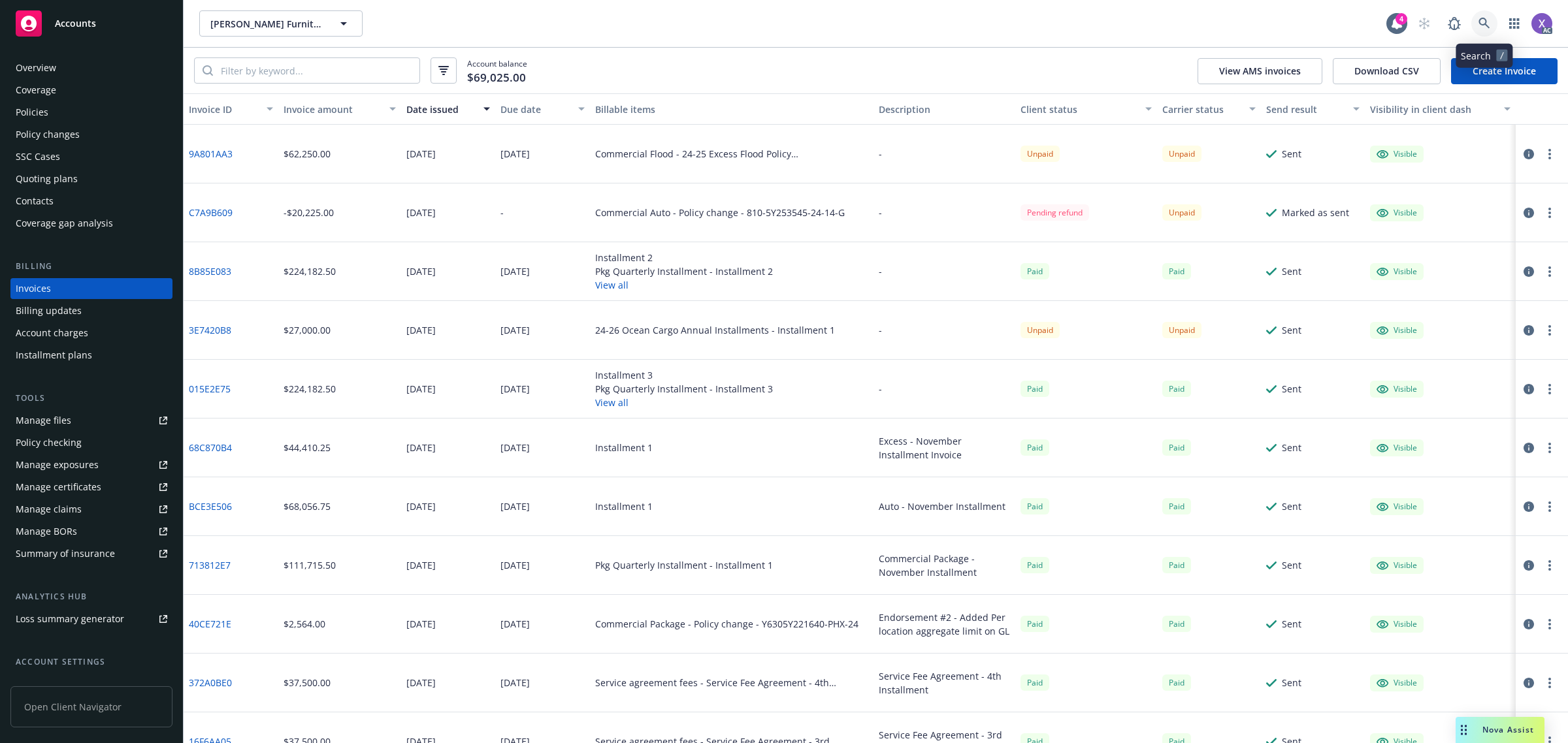
click at [1485, 24] on icon at bounding box center [1485, 23] width 12 height 12
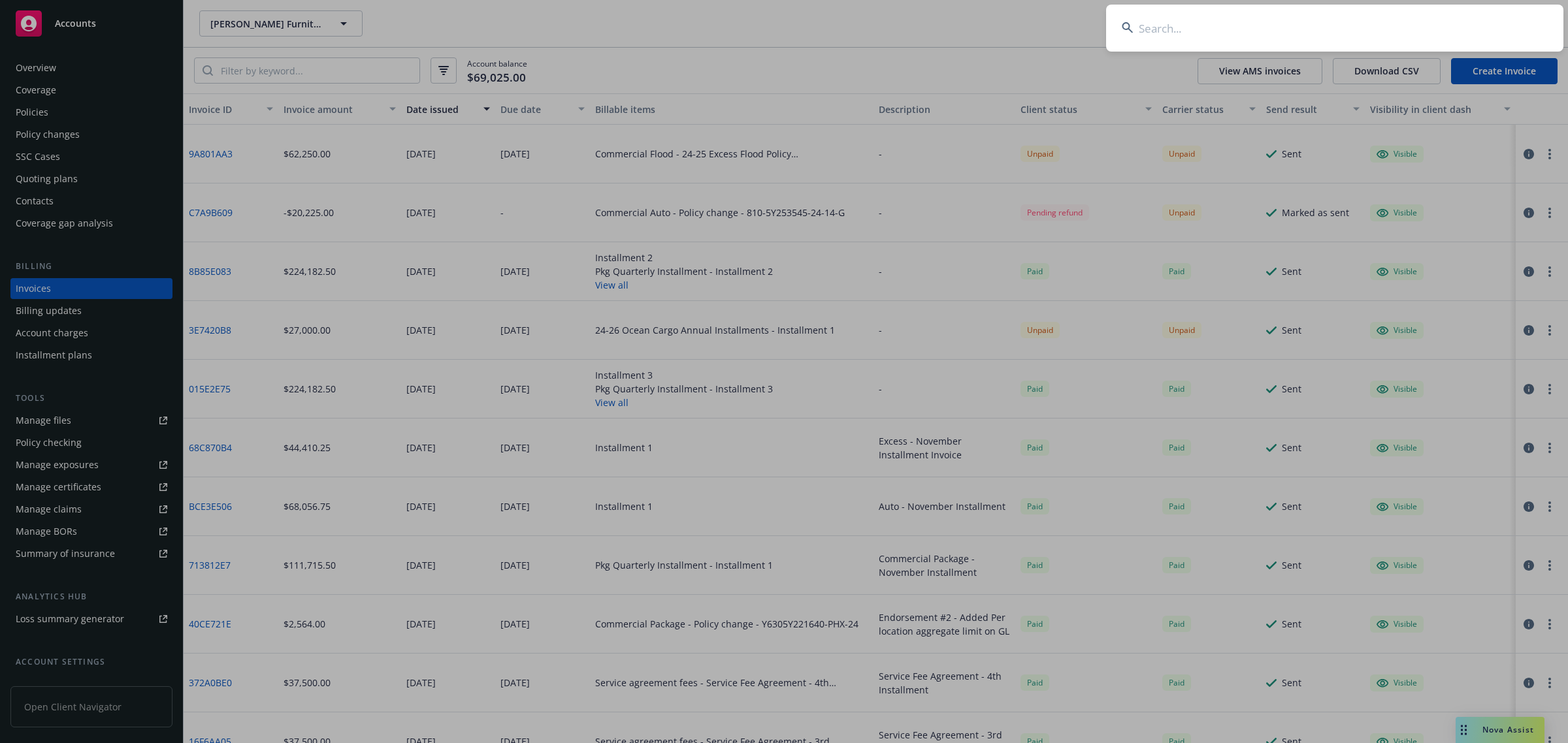
click at [1301, 5] on input at bounding box center [1334, 28] width 457 height 47
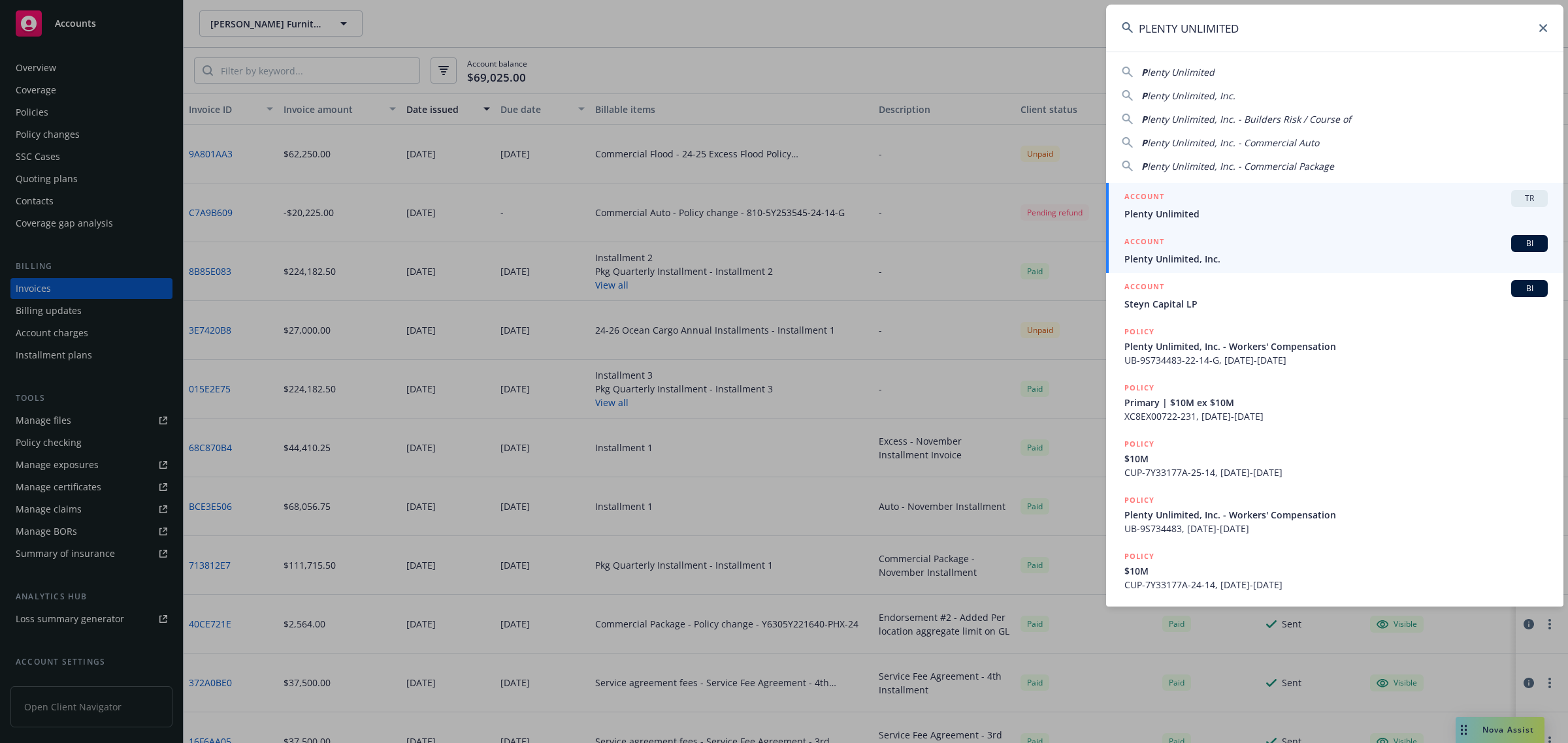
type input "PLENTY UNLIMITED"
click at [1180, 262] on span "Plenty Unlimited, Inc." at bounding box center [1336, 258] width 423 height 14
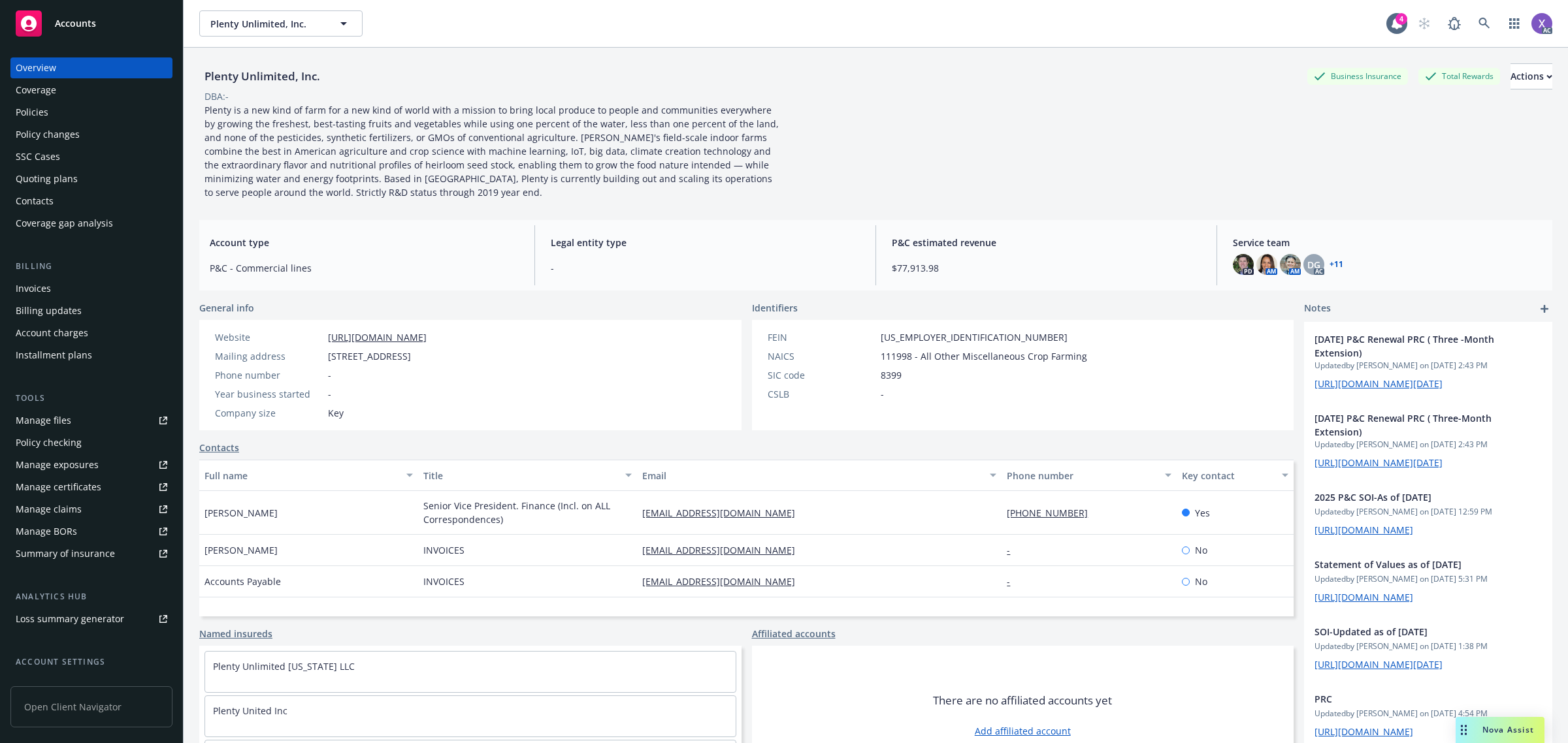
click at [46, 293] on div "Invoices" at bounding box center [33, 288] width 35 height 21
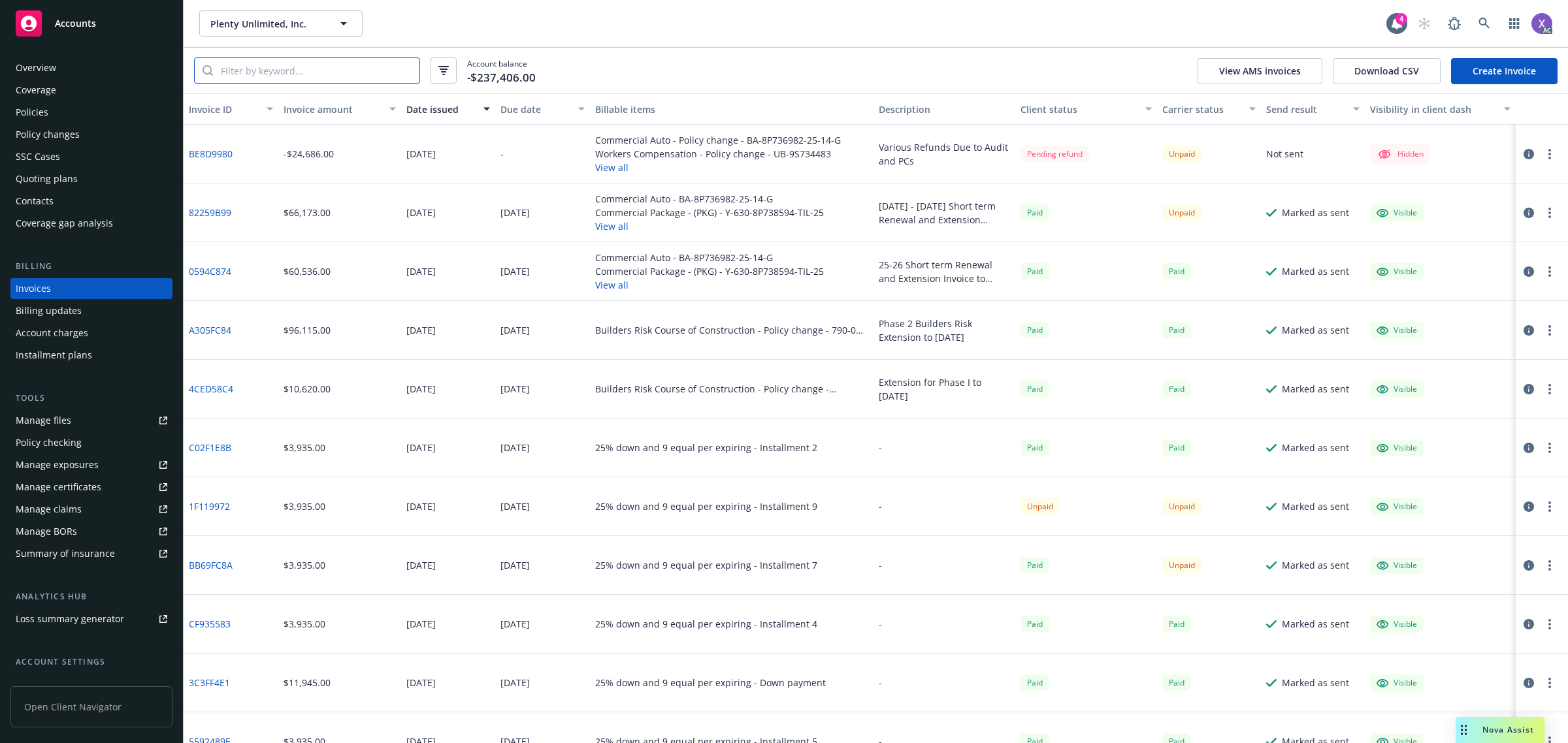
click at [306, 78] on input "search" at bounding box center [315, 70] width 207 height 24
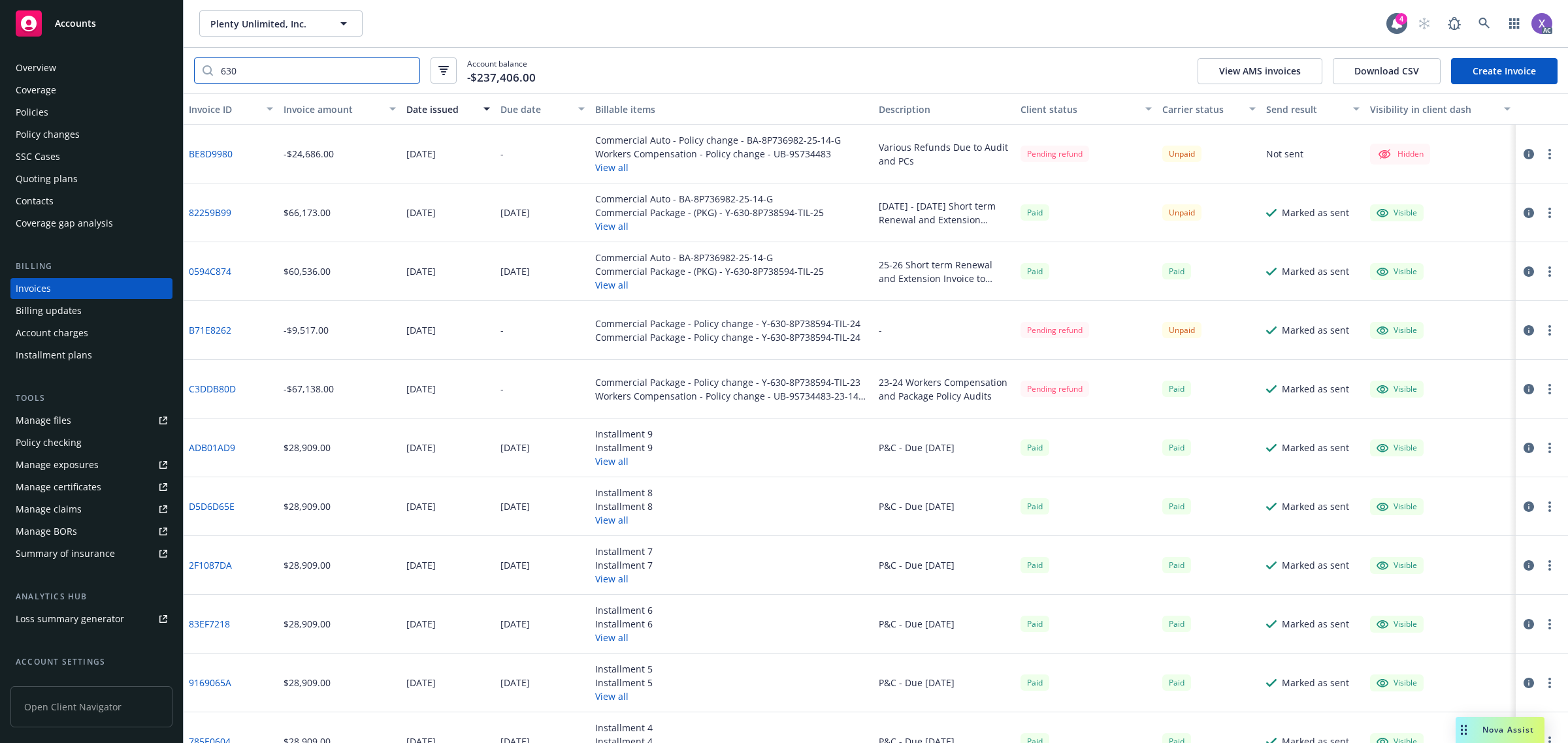
type input "630"
click at [213, 210] on link "82259B99" at bounding box center [210, 212] width 42 height 14
click at [28, 111] on div "Policies" at bounding box center [31, 112] width 32 height 21
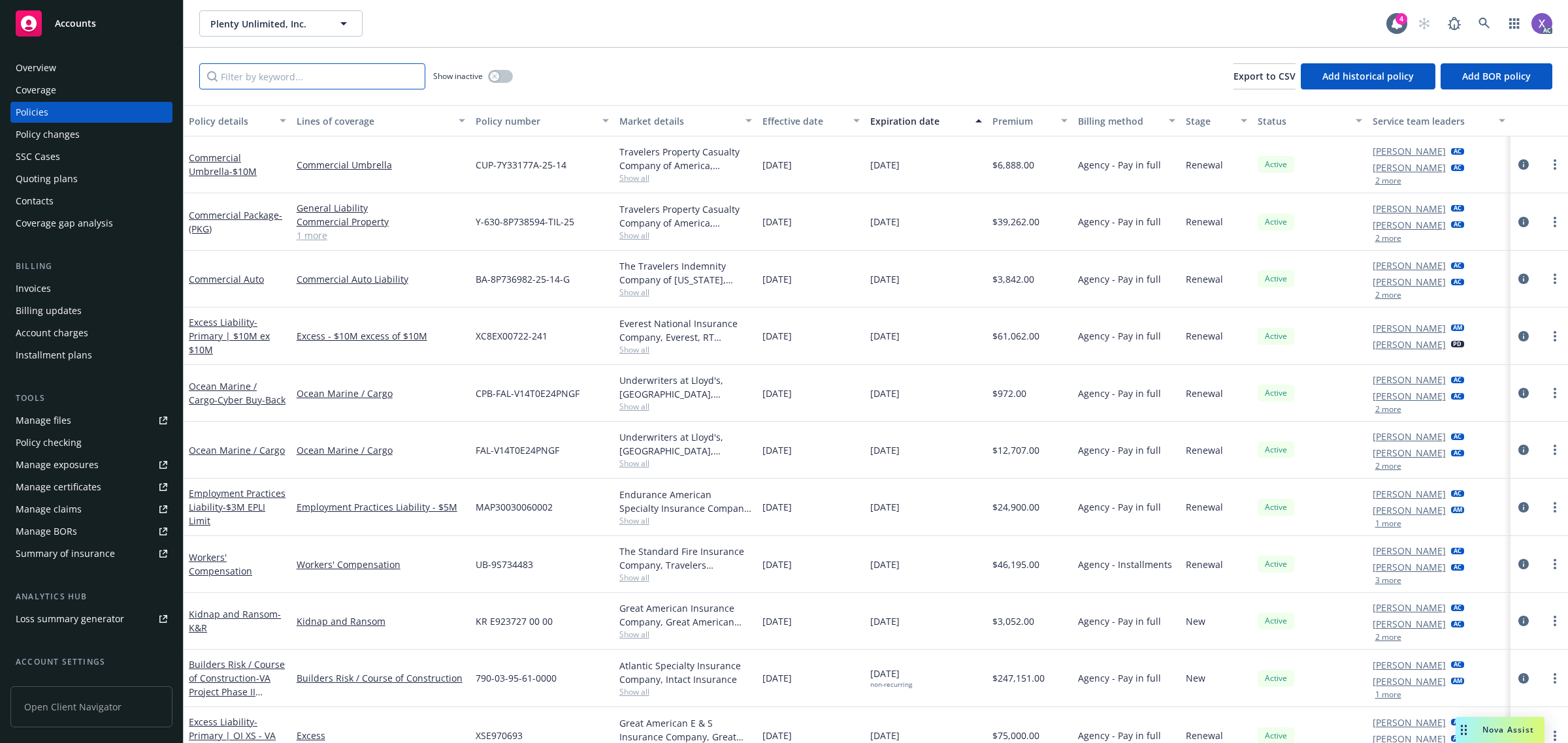
click at [279, 80] on input "Filter by keyword..." at bounding box center [311, 76] width 226 height 26
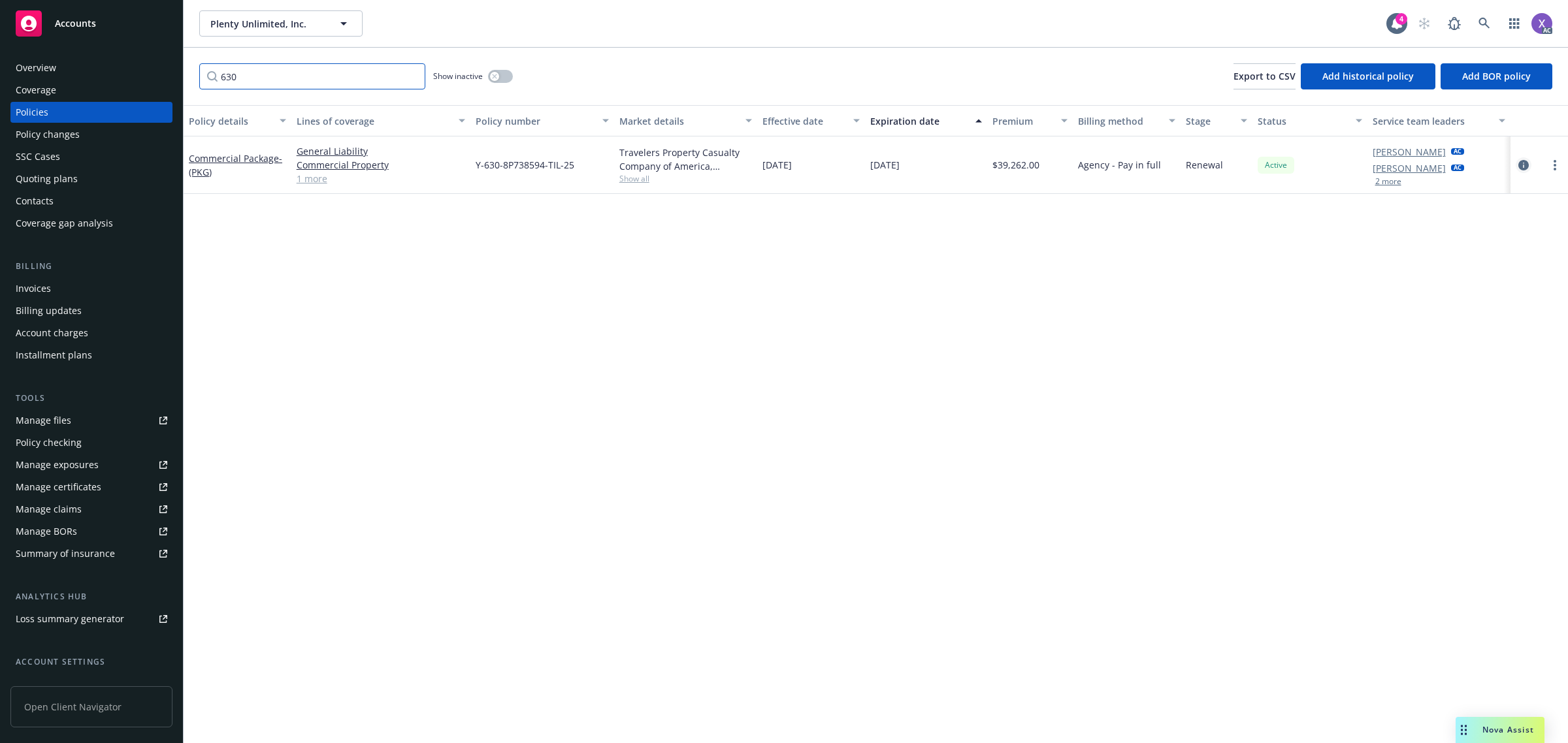
type input "630"
click at [1524, 165] on icon "circleInformation" at bounding box center [1523, 164] width 11 height 11
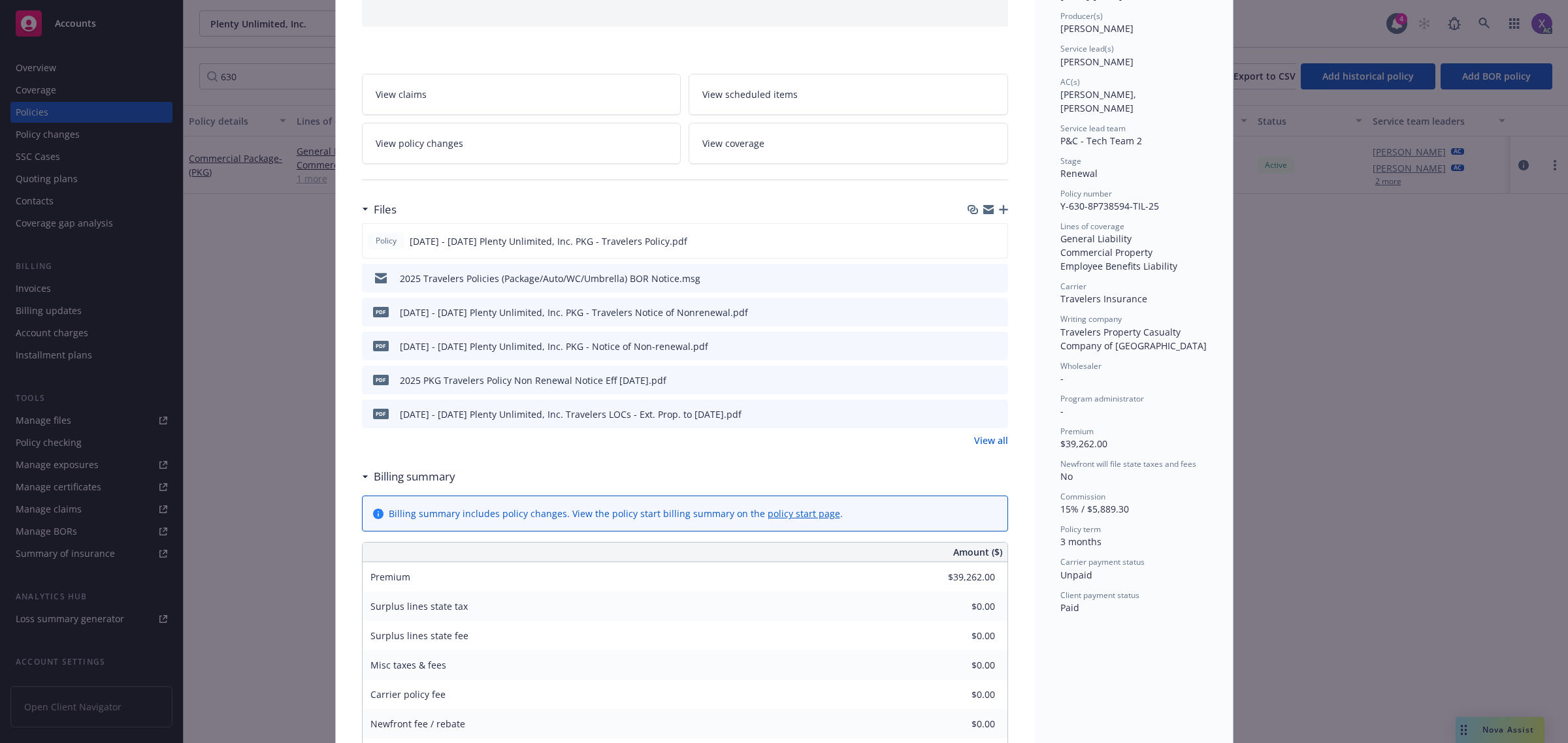
scroll to position [163, 0]
click at [974, 445] on link "View all" at bounding box center [991, 440] width 34 height 14
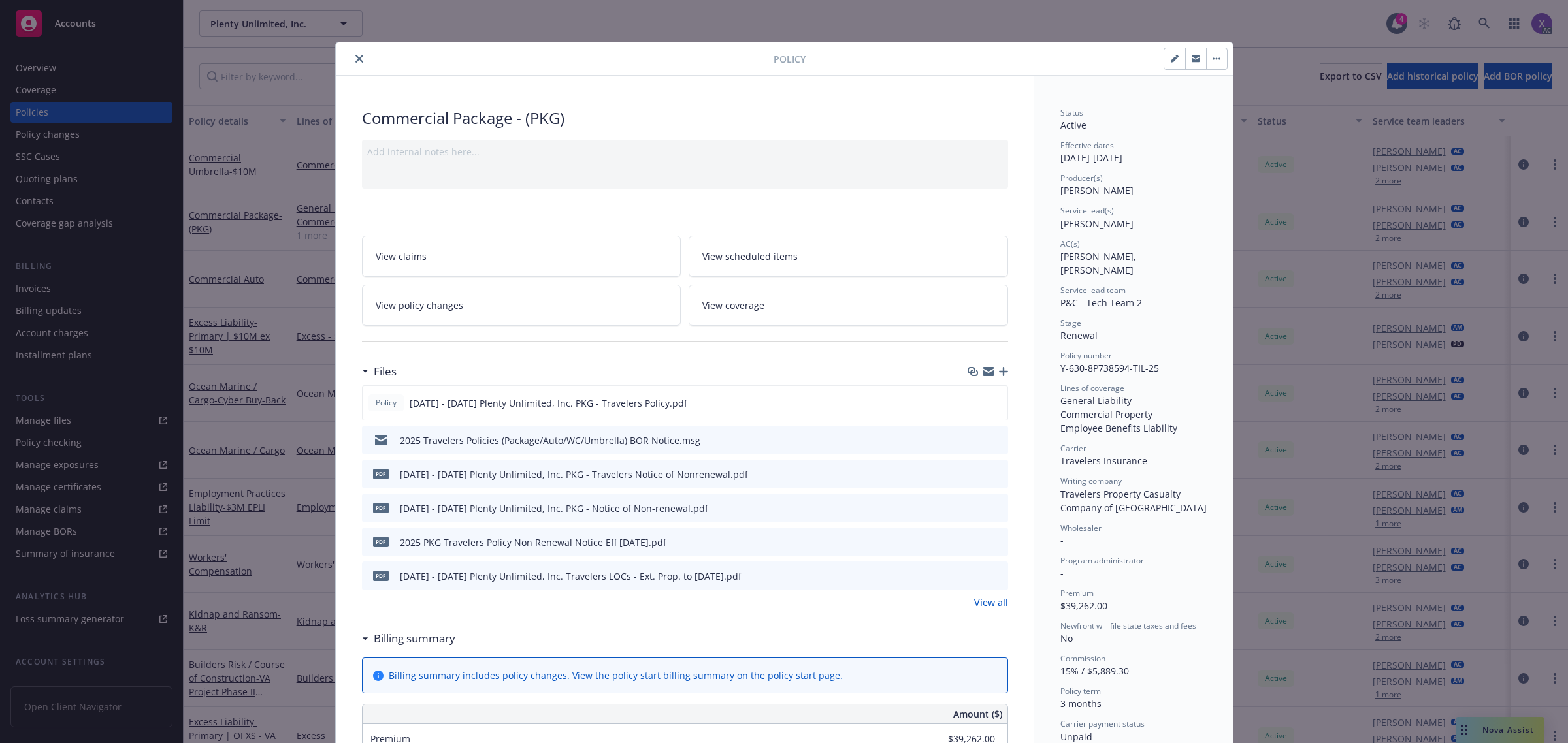
click at [356, 60] on icon "close" at bounding box center [359, 59] width 8 height 8
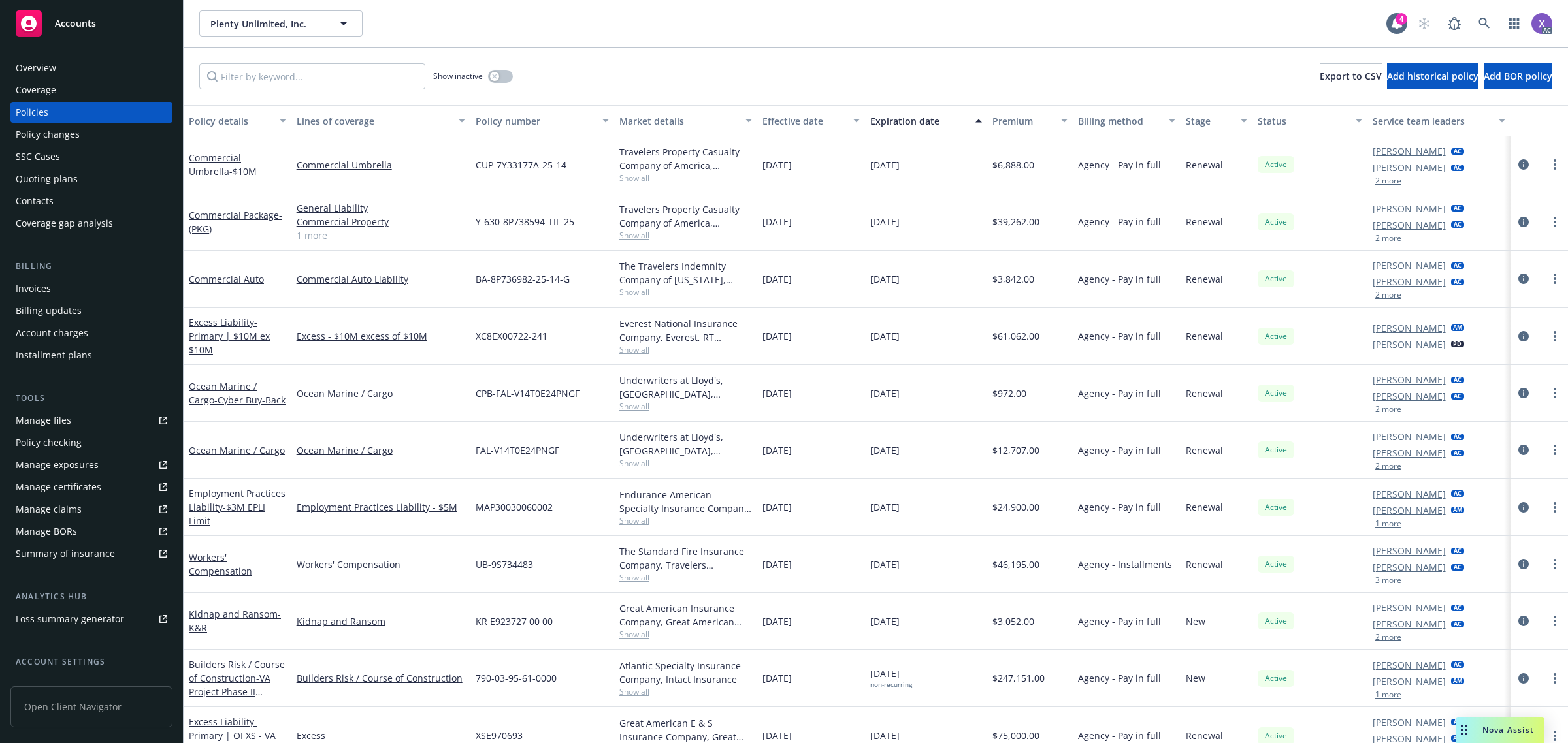
click at [21, 288] on div "Invoices" at bounding box center [33, 288] width 35 height 21
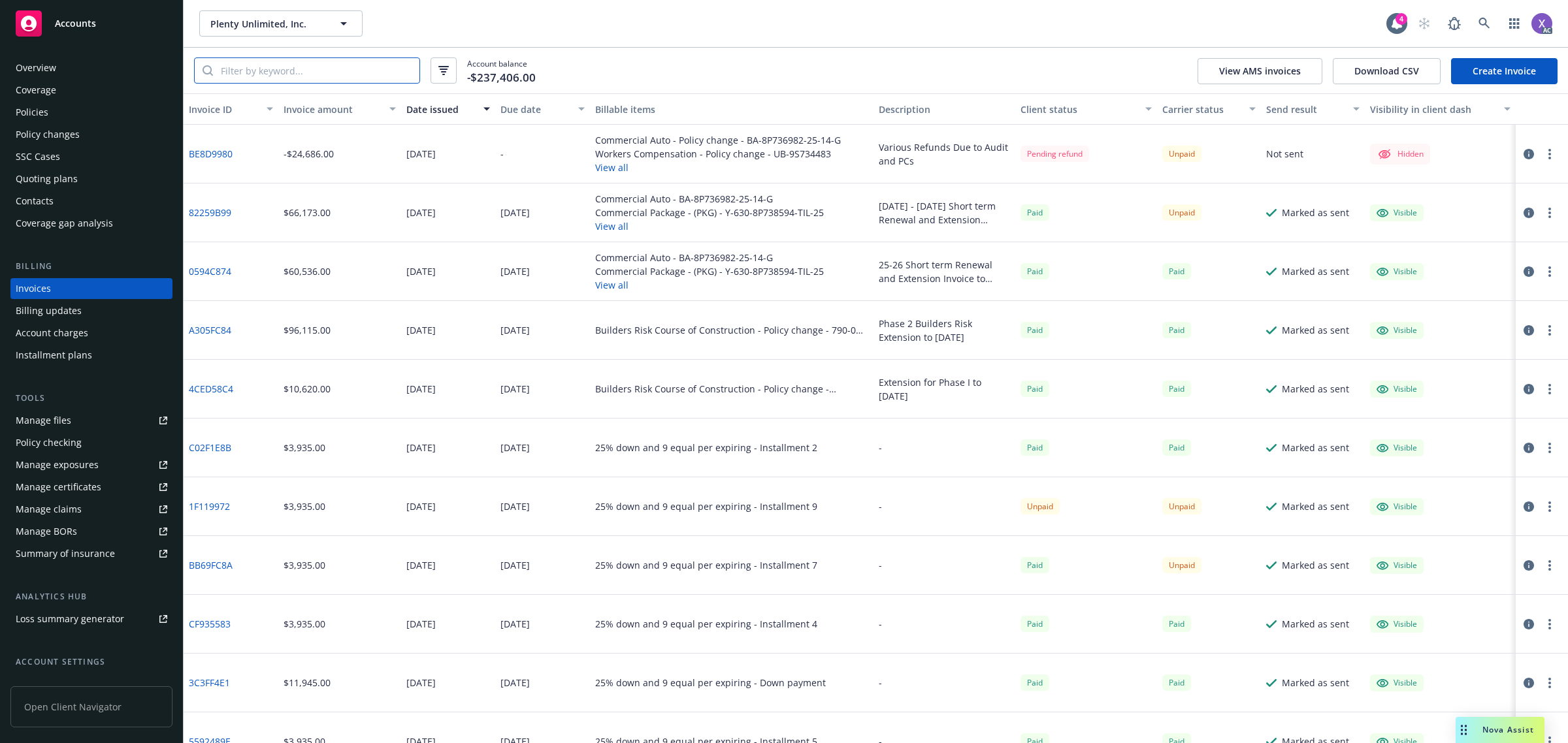
click at [300, 73] on input "search" at bounding box center [315, 70] width 207 height 24
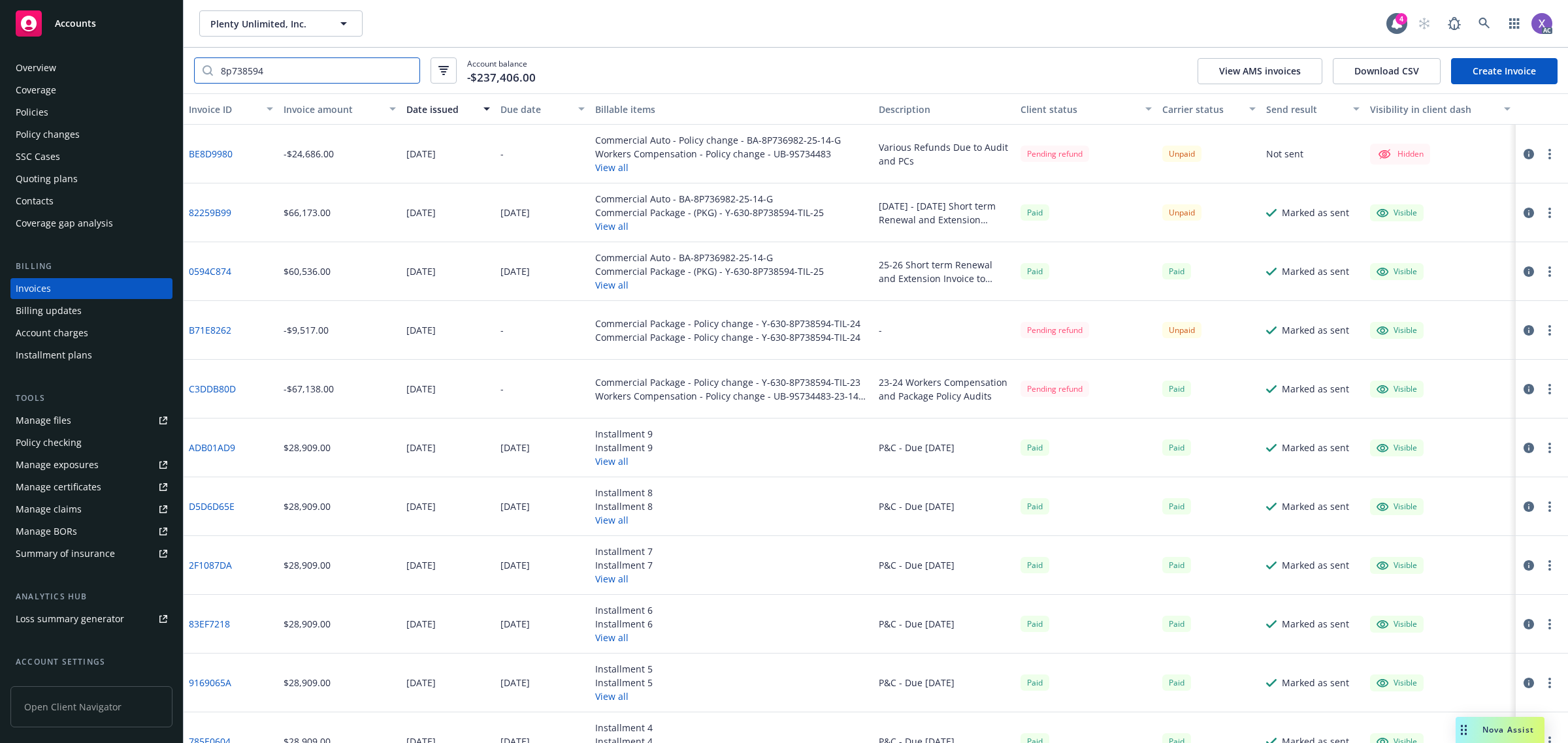
type input "8p738594"
click at [207, 273] on link "0594C874" at bounding box center [210, 271] width 42 height 14
drag, startPoint x: 239, startPoint y: 275, endPoint x: 187, endPoint y: 278, distance: 52.1
click at [187, 278] on div "0594C874" at bounding box center [230, 271] width 95 height 59
copy link "0594C874"
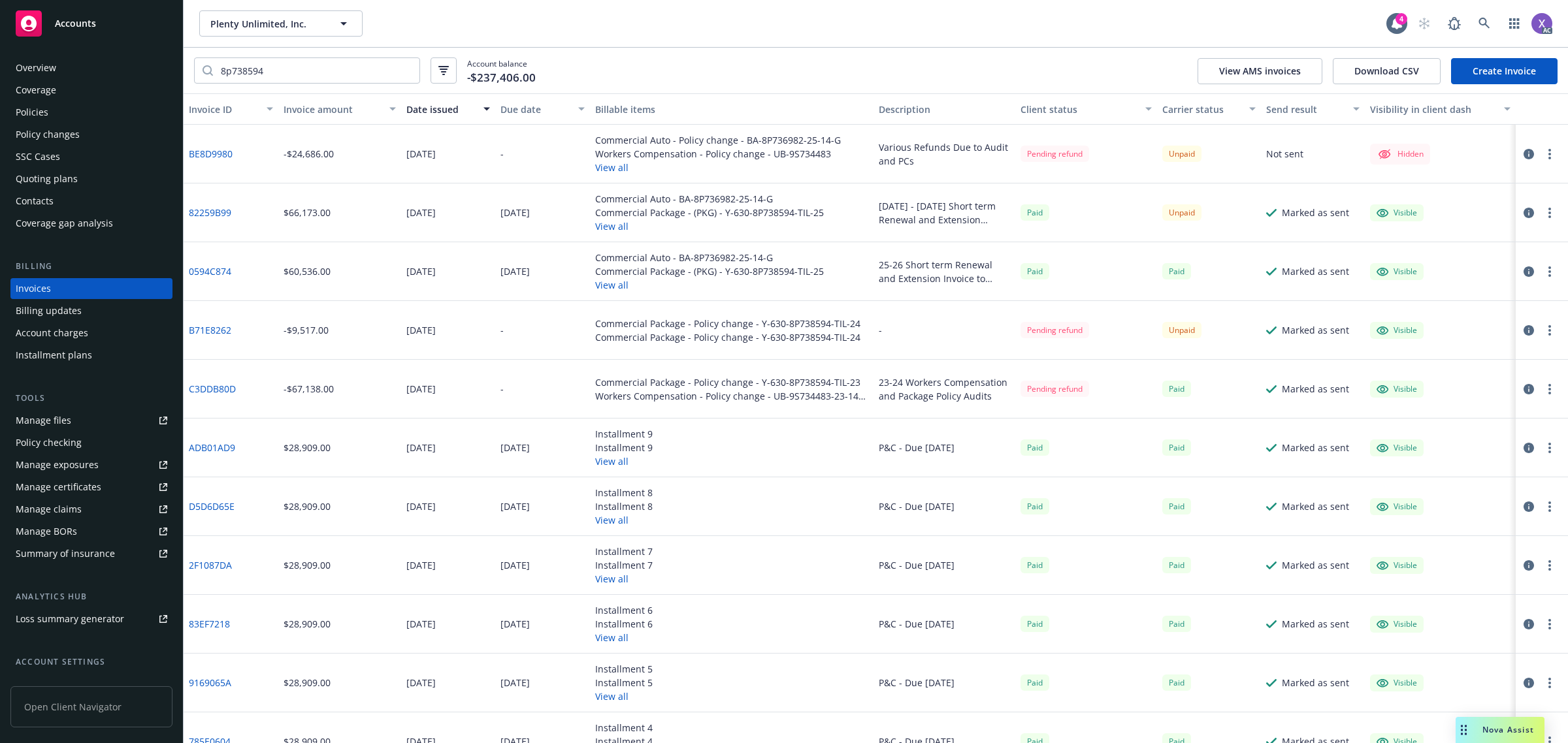
click at [214, 273] on link "0594C874" at bounding box center [210, 271] width 42 height 14
click at [218, 209] on link "82259B99" at bounding box center [210, 212] width 42 height 14
click at [213, 388] on link "C3DDB80D" at bounding box center [213, 389] width 47 height 14
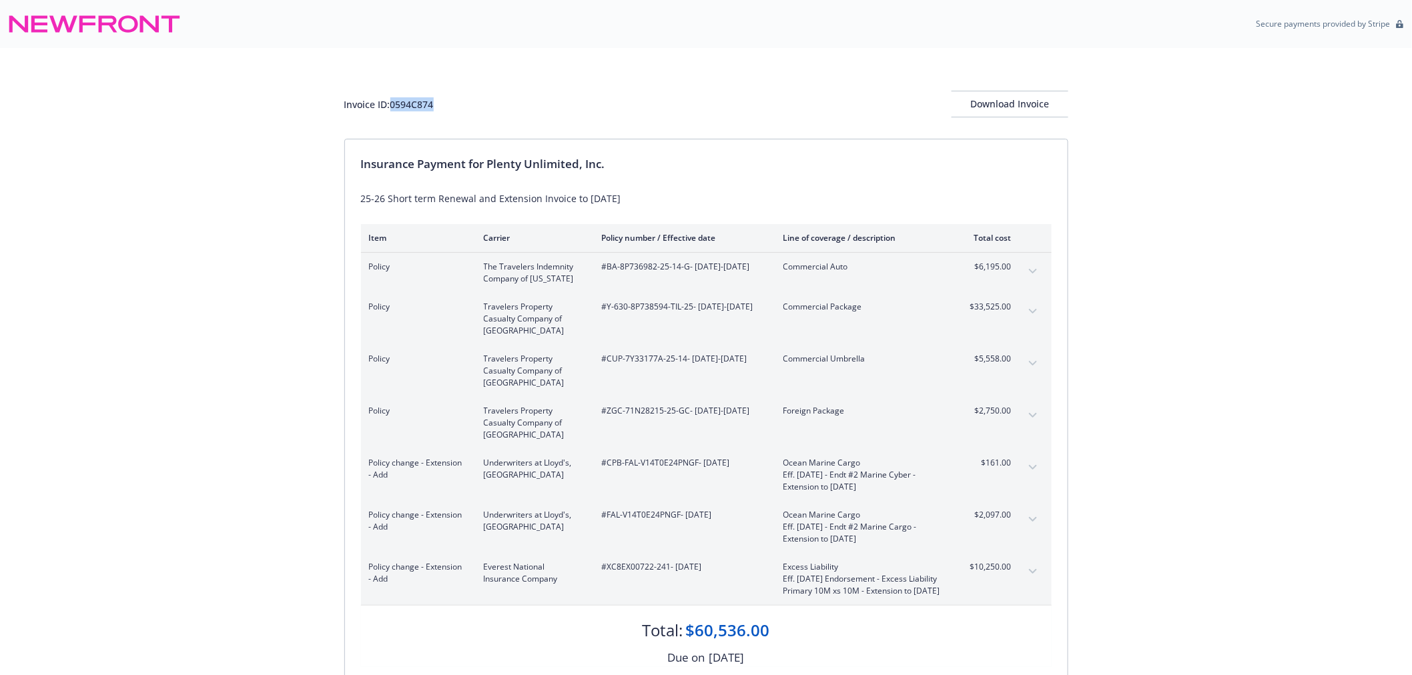
drag, startPoint x: 398, startPoint y: 105, endPoint x: 435, endPoint y: 103, distance: 36.7
click at [434, 103] on div "Invoice ID: 0594C874" at bounding box center [388, 104] width 89 height 14
copy div "0594C874"
drag, startPoint x: 459, startPoint y: 131, endPoint x: 461, endPoint y: 117, distance: 14.2
click at [459, 129] on div "Invoice ID: 0594C874 Download Invoice" at bounding box center [706, 93] width 724 height 91
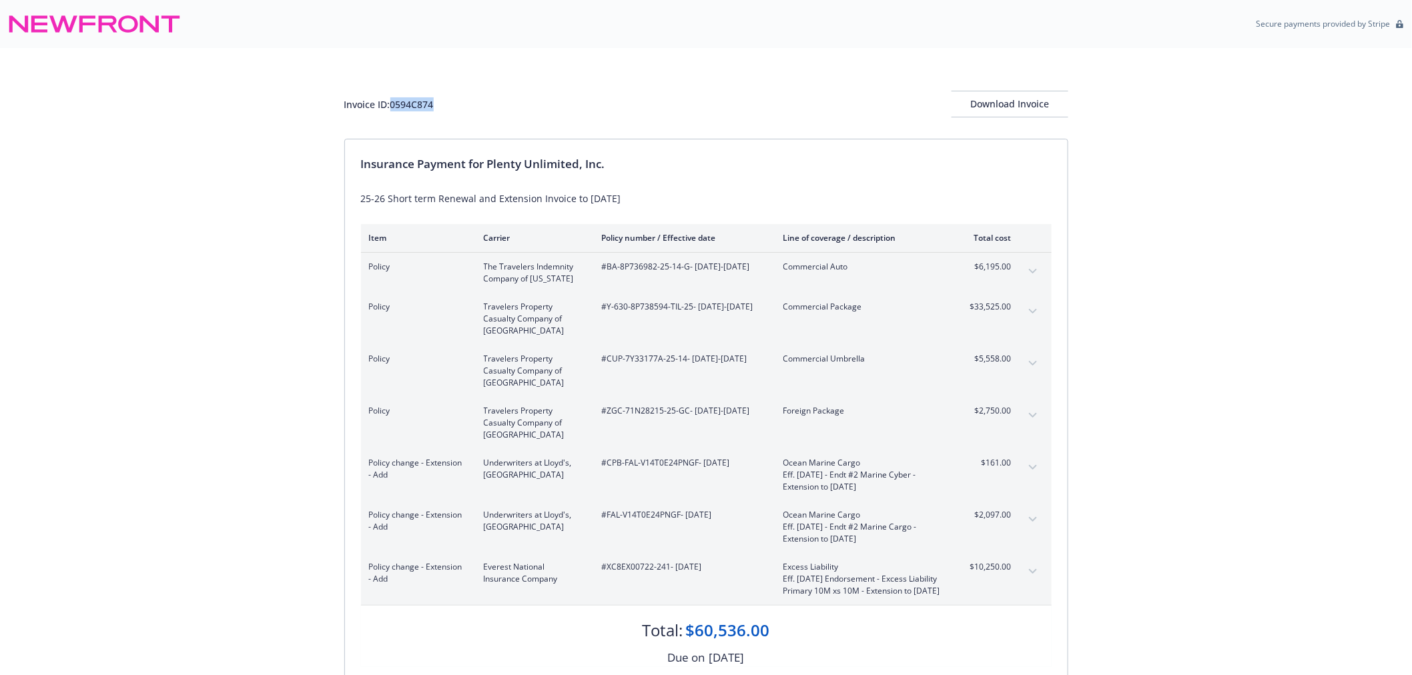
click at [416, 117] on div "Invoice ID: 0594C874 Download Invoice" at bounding box center [706, 93] width 724 height 91
drag, startPoint x: 390, startPoint y: 102, endPoint x: 440, endPoint y: 107, distance: 50.2
click at [440, 107] on div "Invoice ID: 0594C874 Download Invoice" at bounding box center [706, 104] width 724 height 27
copy div "0594C874"
click at [663, 341] on div "Policy Travelers Property Casualty Company of America #Y-630-8P738594-TIL-25 - …" at bounding box center [706, 319] width 690 height 52
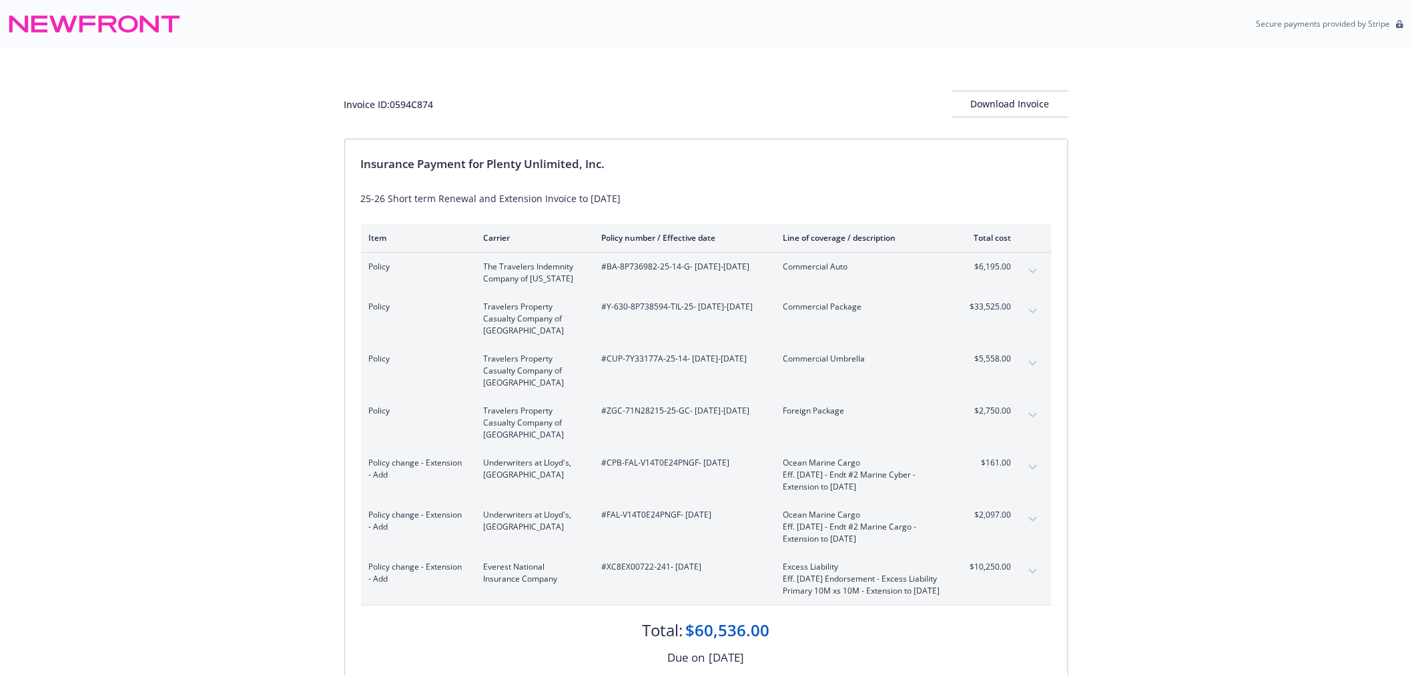
click at [603, 306] on span "#Y-630-8P738594-TIL-25 - [DATE]-[DATE]" at bounding box center [682, 307] width 160 height 12
click at [609, 307] on span "#Y-630-8P738594-TIL-25 - [DATE]-[DATE]" at bounding box center [682, 307] width 160 height 12
drag, startPoint x: 609, startPoint y: 306, endPoint x: 672, endPoint y: 315, distance: 64.1
click at [672, 313] on span "#Y-630-8P738594-TIL-25 - [DATE]-[DATE]" at bounding box center [682, 307] width 160 height 12
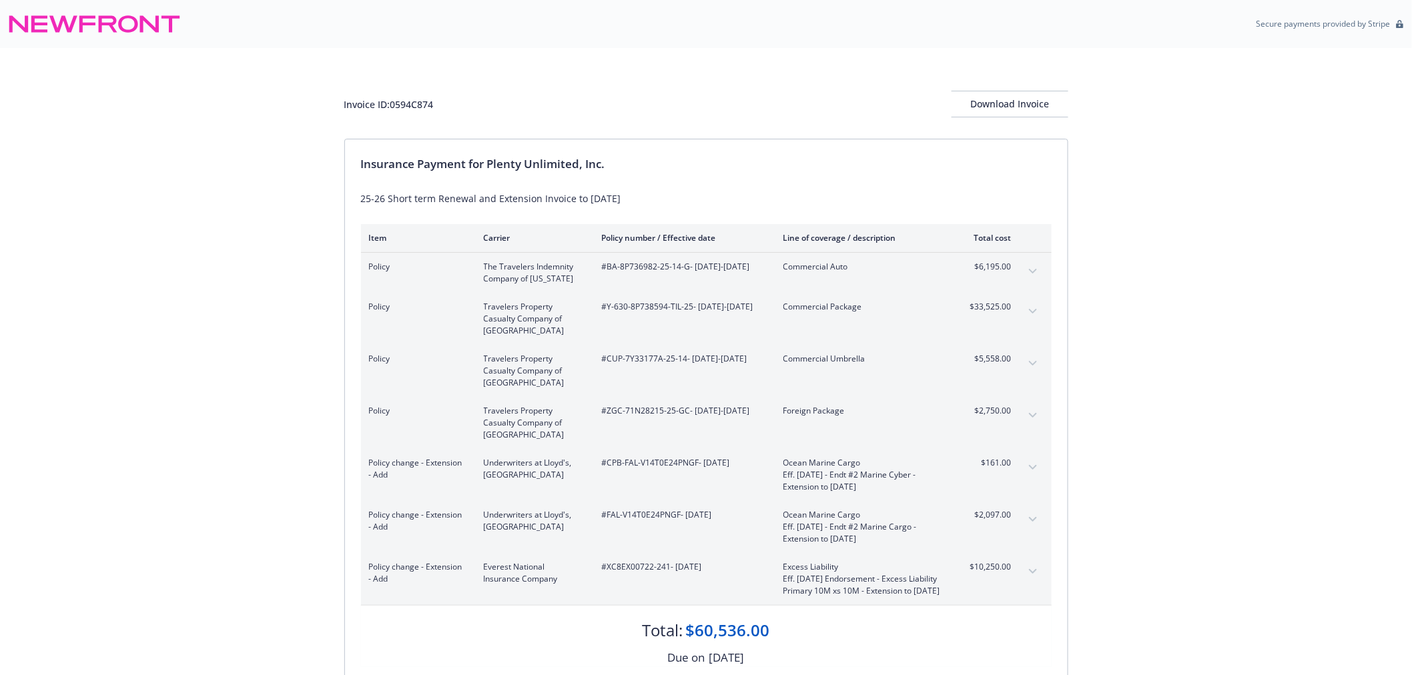
click at [672, 313] on span "#Y-630-8P738594-TIL-25 - [DATE]-[DATE]" at bounding box center [682, 307] width 160 height 12
drag, startPoint x: 618, startPoint y: 304, endPoint x: 611, endPoint y: 305, distance: 6.7
click at [617, 305] on span "#Y-630-8P738594-TIL-25 - 06/01/2025-09/01/2025" at bounding box center [682, 307] width 160 height 12
drag, startPoint x: 607, startPoint y: 306, endPoint x: 690, endPoint y: 307, distance: 83.4
click at [690, 307] on span "#Y-630-8P738594-TIL-25 - 06/01/2025-09/01/2025" at bounding box center [682, 307] width 160 height 12
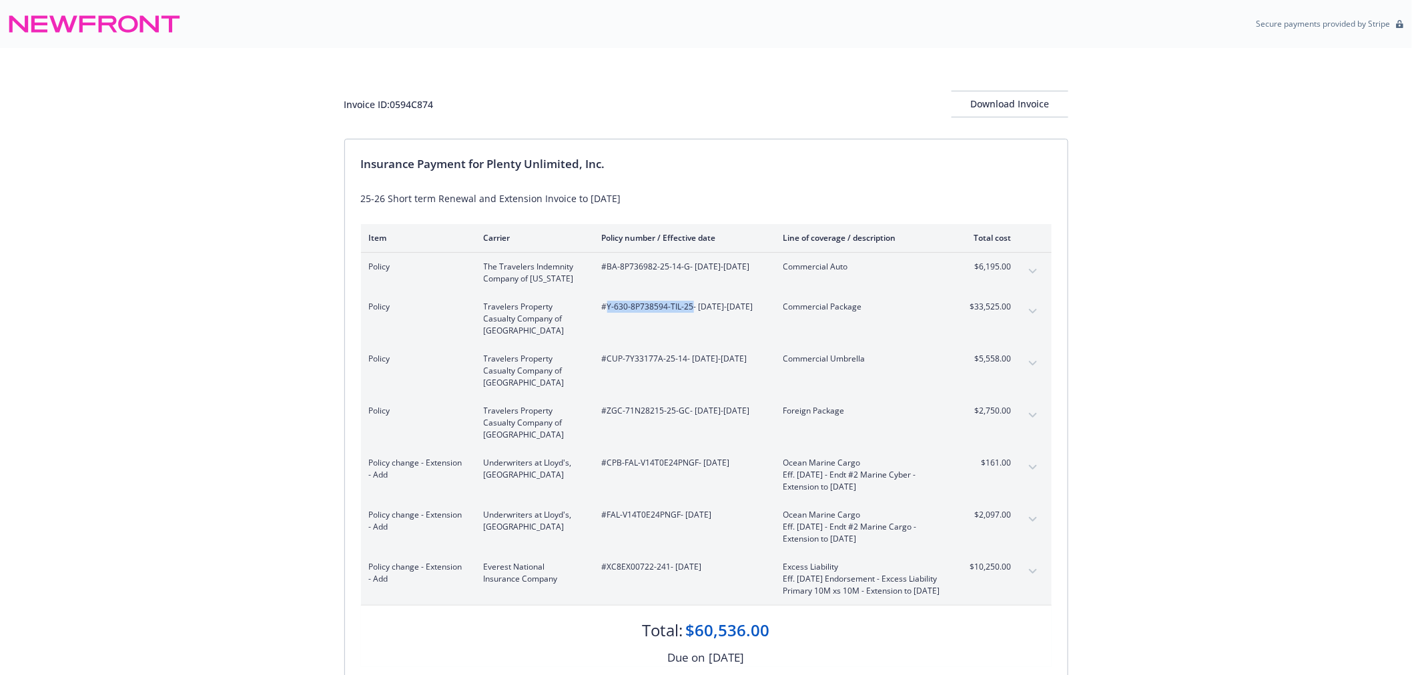
copy span "Y-630-8P738594-TIL-25"
click at [1034, 309] on icon "expand content" at bounding box center [1033, 311] width 8 height 5
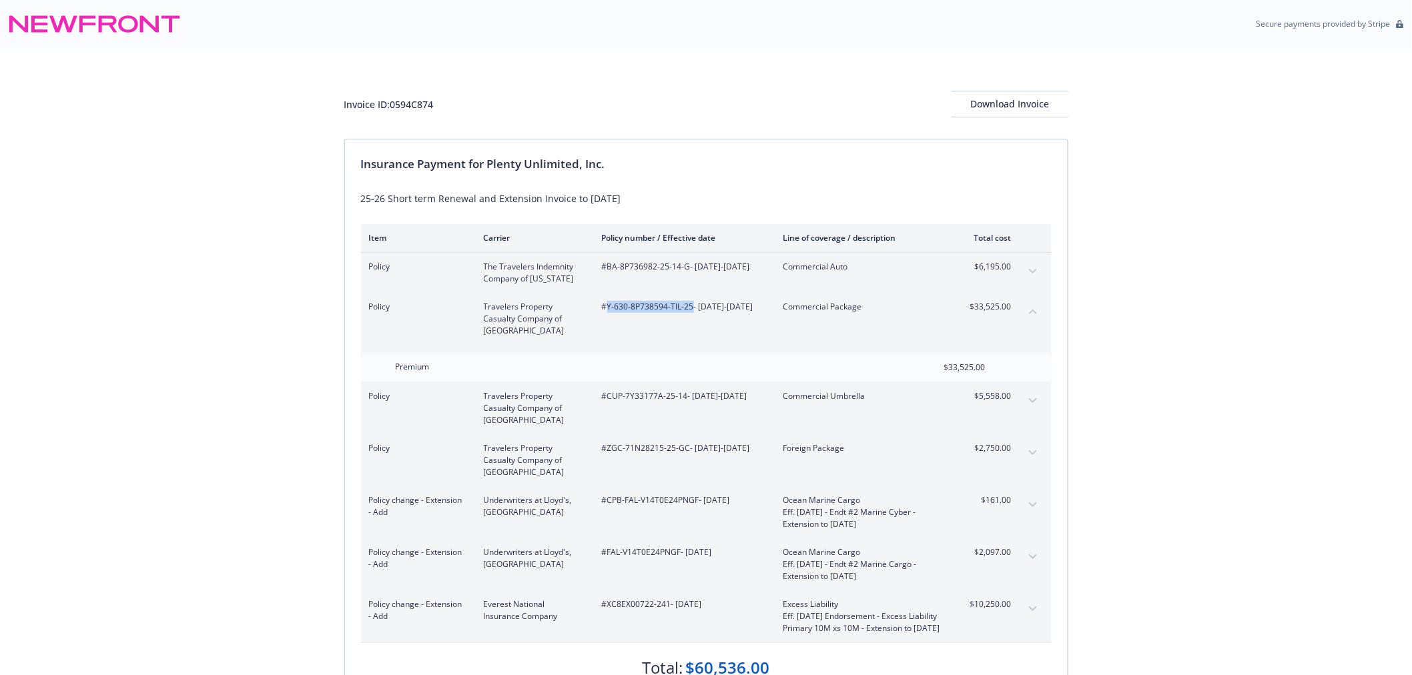
click at [1034, 309] on icon "collapse content" at bounding box center [1033, 311] width 8 height 5
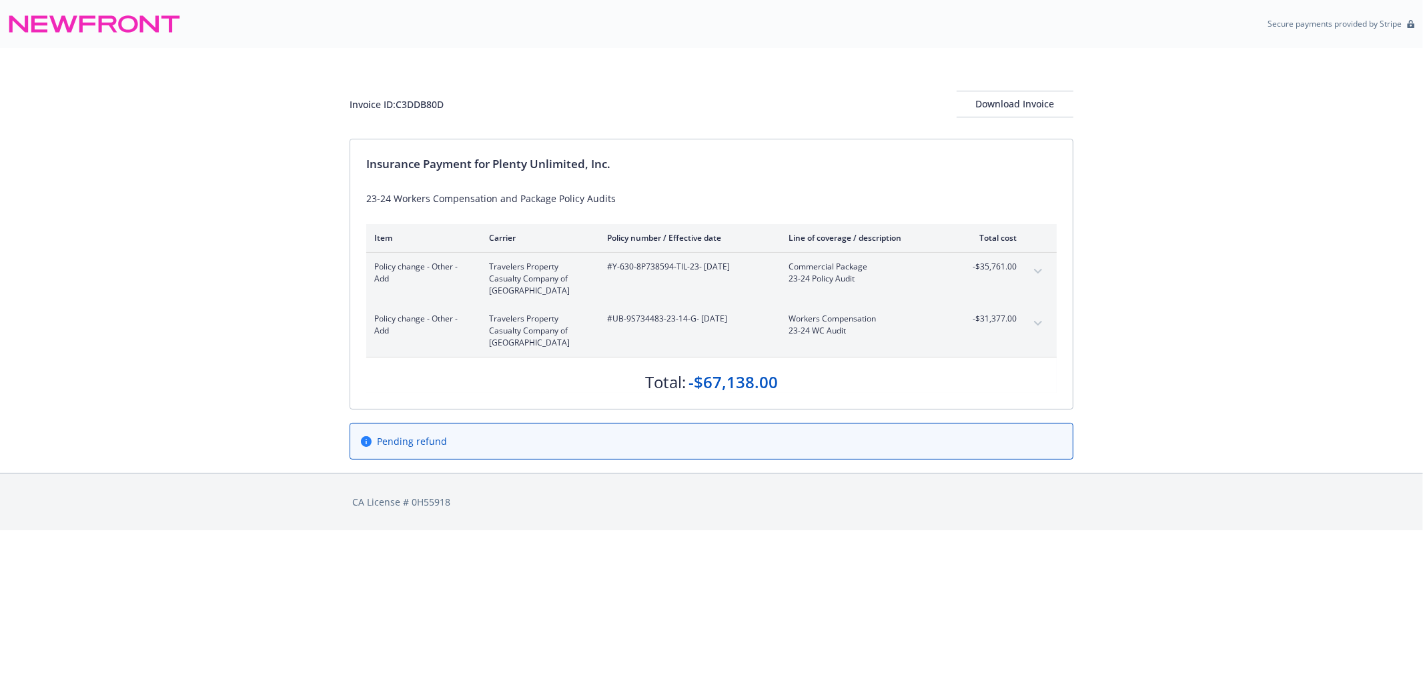
click at [612, 276] on div "#Y-630-8P738594-TIL-23 - [DATE]" at bounding box center [687, 279] width 160 height 36
drag, startPoint x: 612, startPoint y: 270, endPoint x: 698, endPoint y: 277, distance: 85.6
click at [698, 277] on div "#Y-630-8P738594-TIL-23 - [DATE]" at bounding box center [687, 279] width 160 height 36
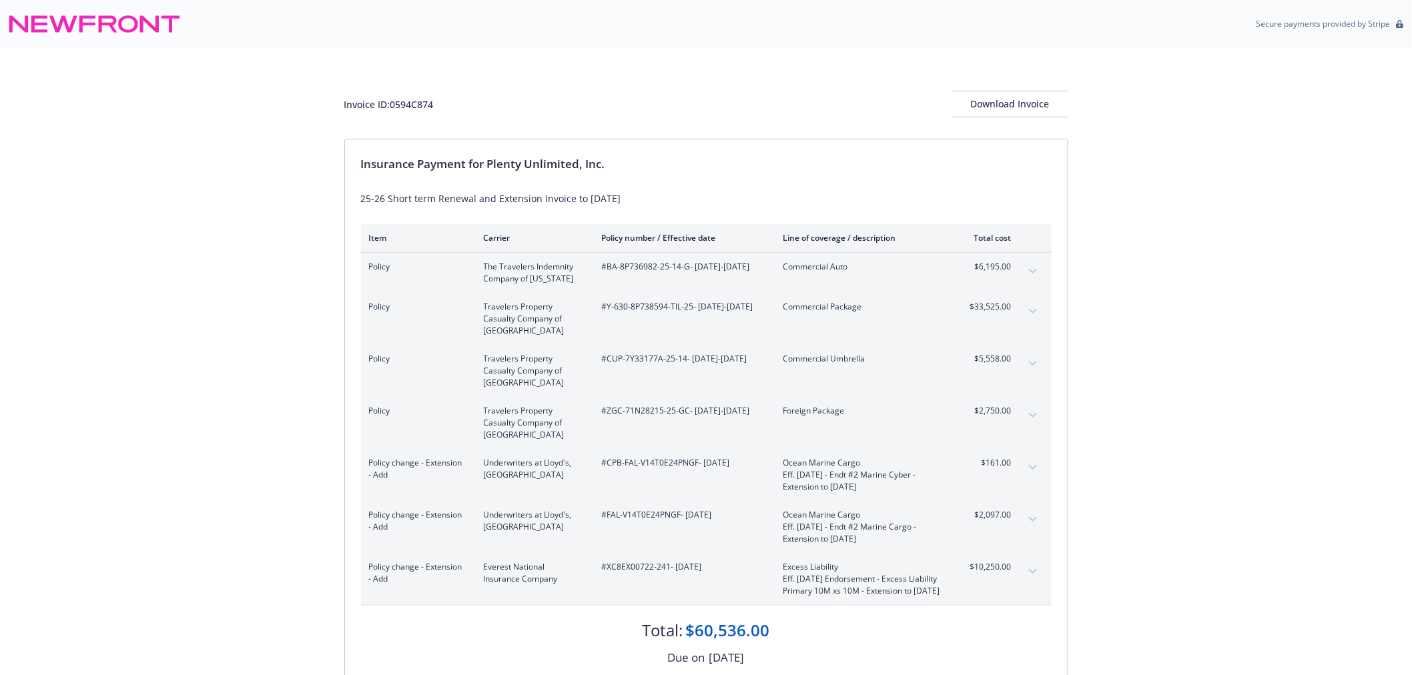
click at [752, 165] on div "Insurance Payment for Plenty Unlimited, Inc." at bounding box center [706, 163] width 690 height 17
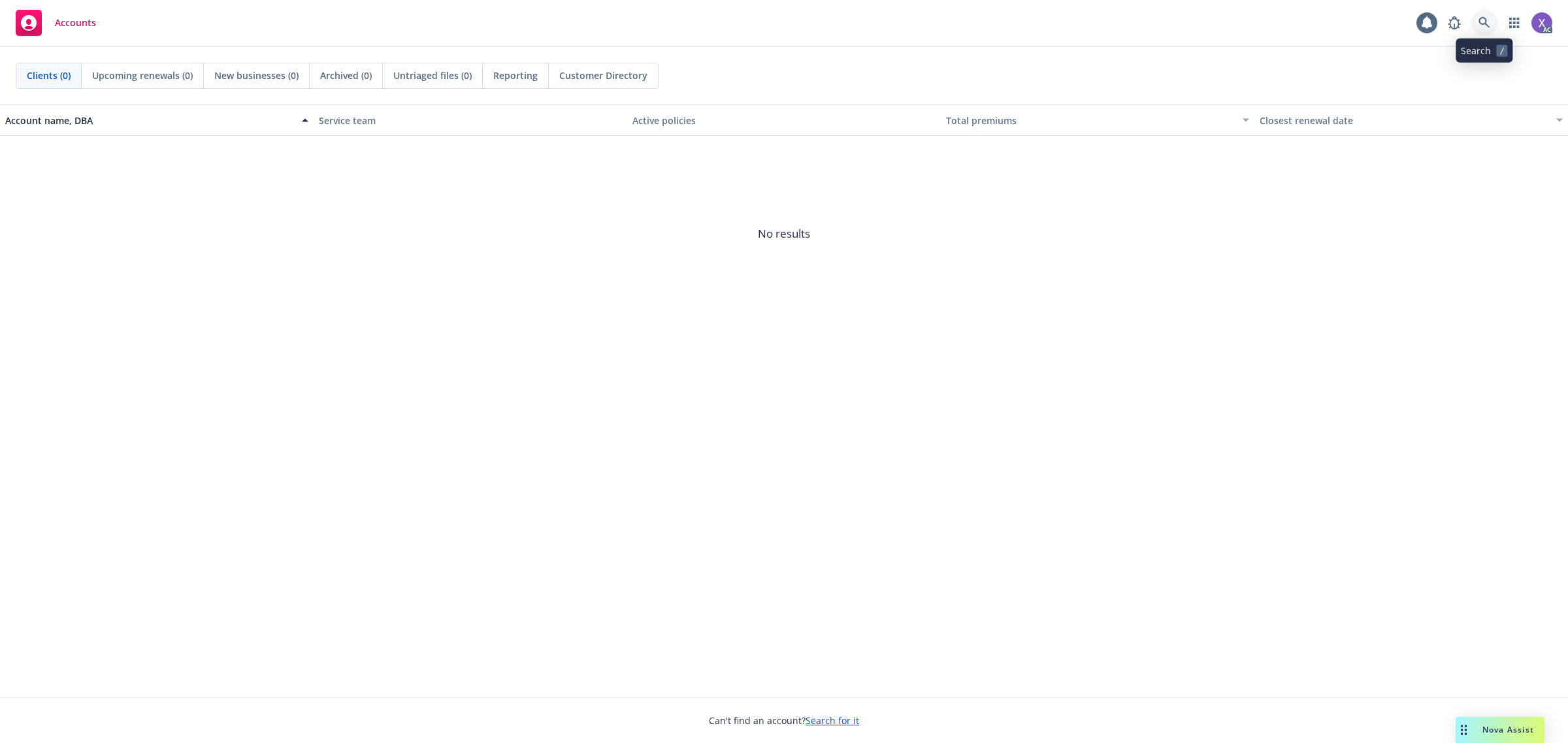
click at [1484, 24] on icon at bounding box center [1484, 22] width 11 height 11
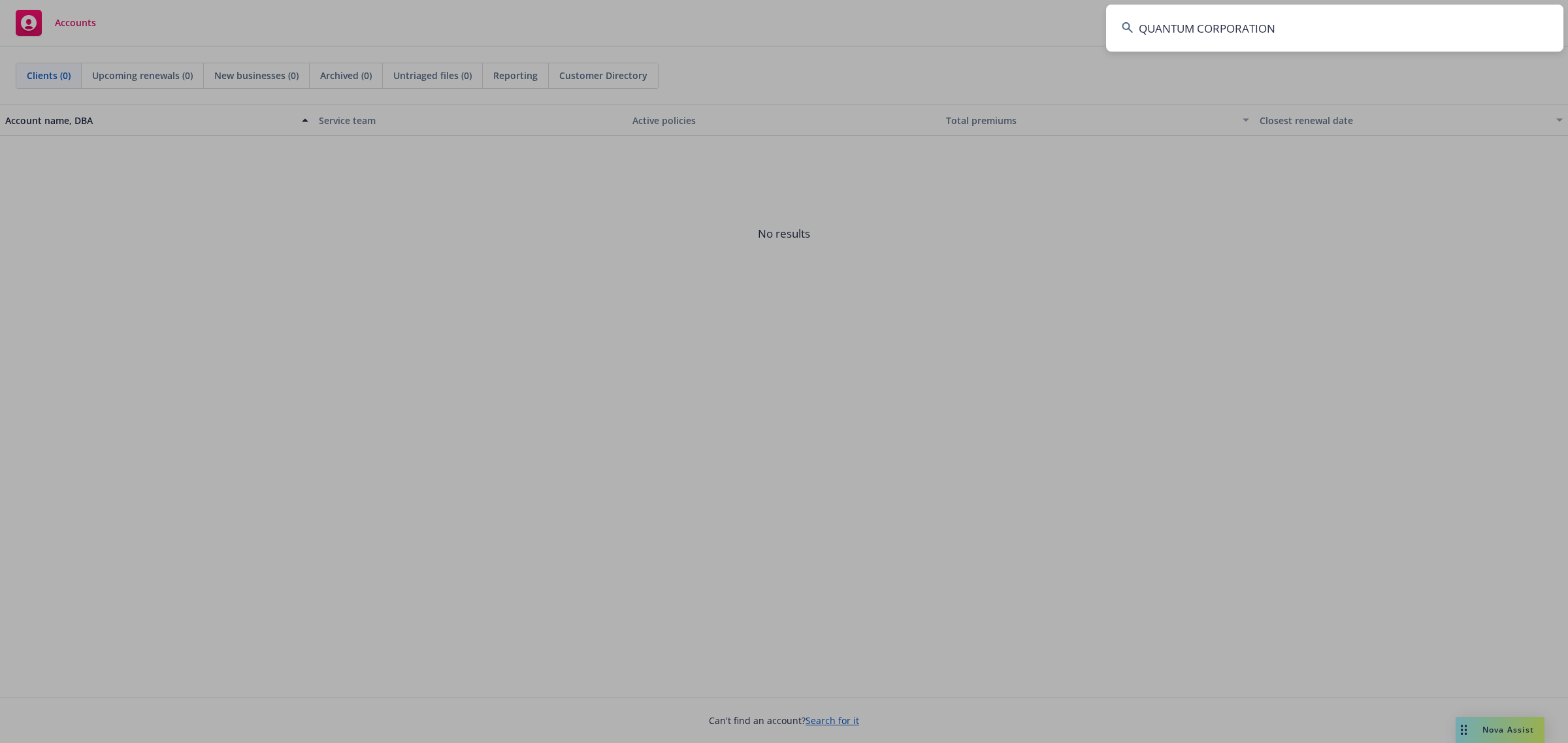
click at [1367, 36] on input "QUANTUM CORPORATION" at bounding box center [1334, 28] width 457 height 47
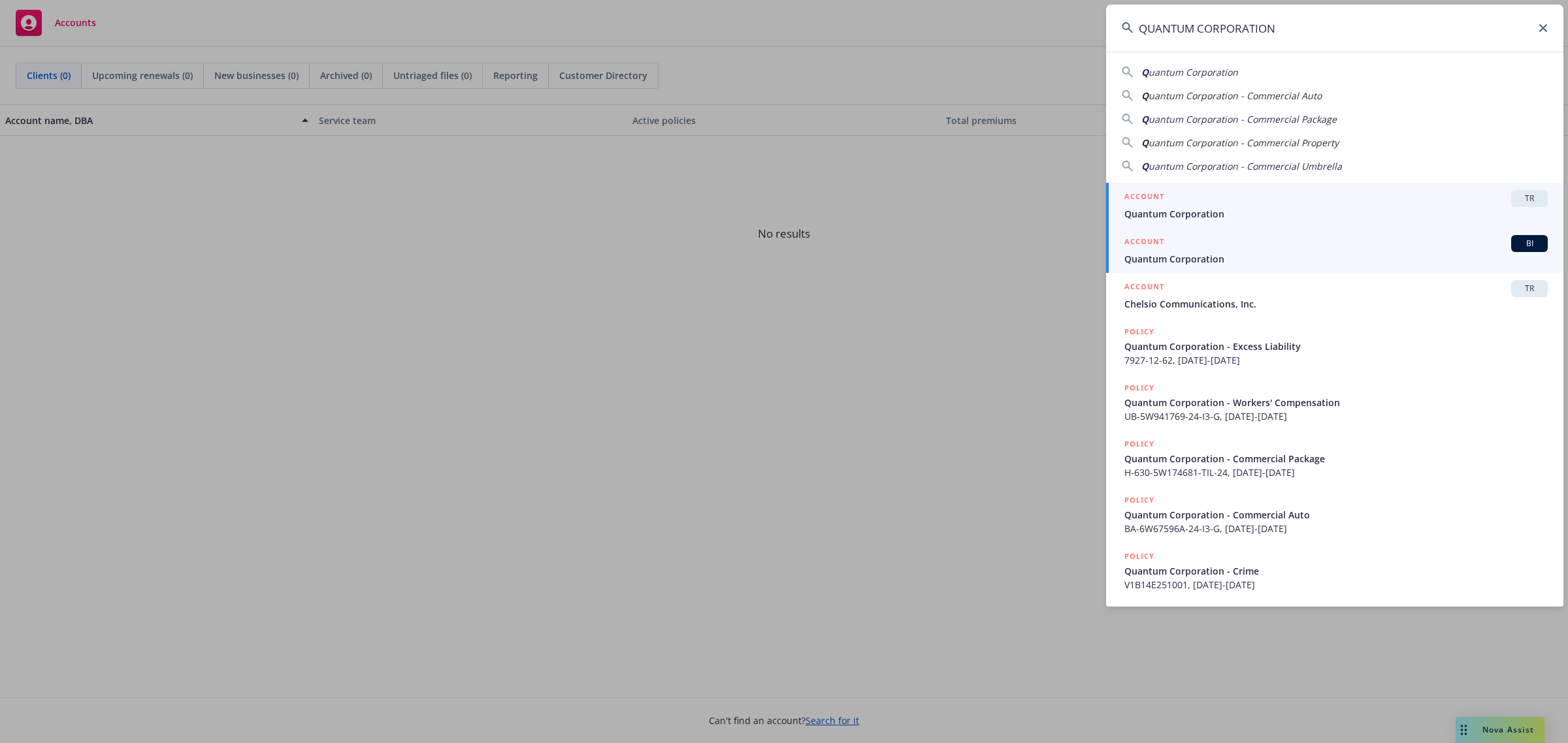
type input "QUANTUM CORPORATION"
click at [1192, 264] on span "Quantum Corporation" at bounding box center [1336, 258] width 423 height 14
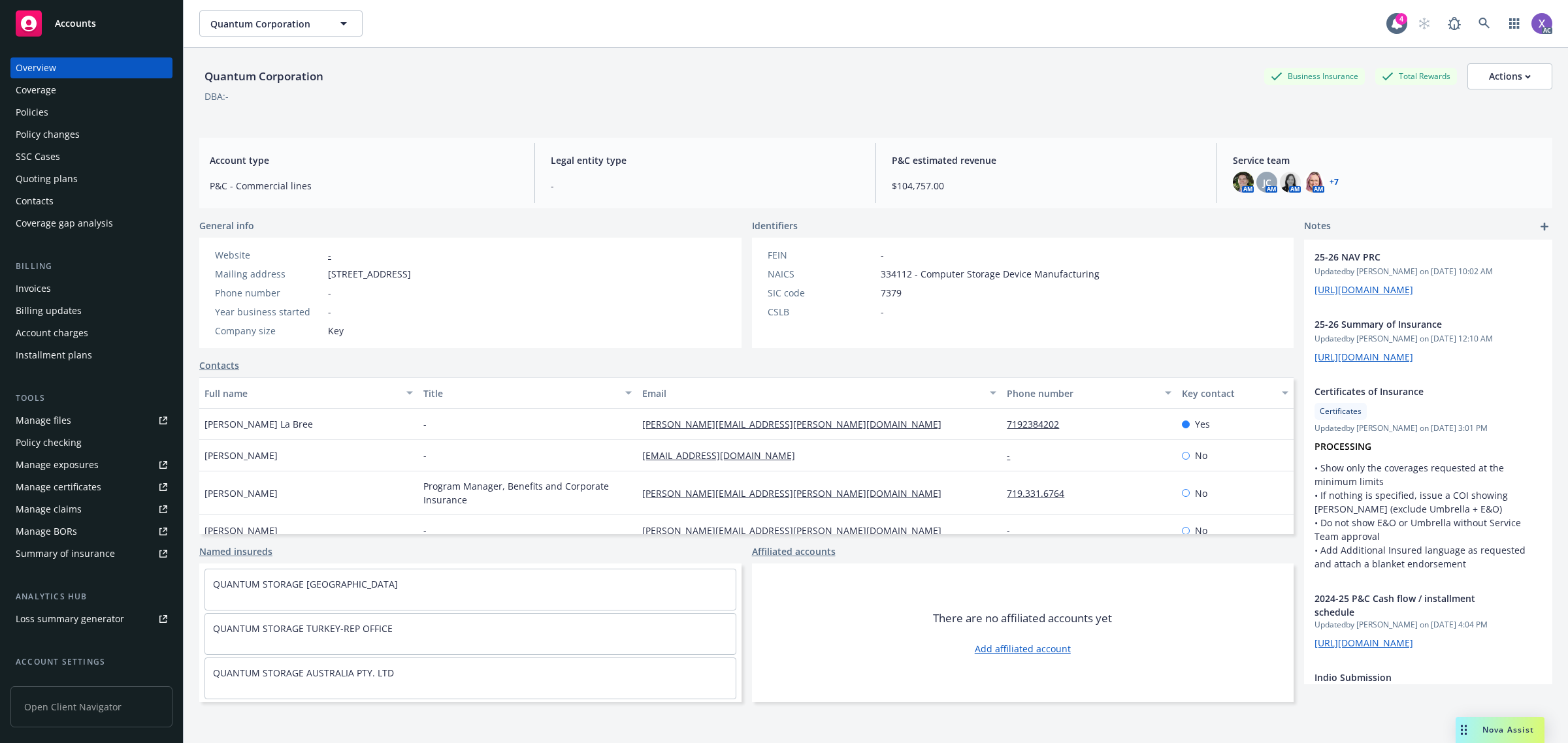
click at [26, 285] on div "Invoices" at bounding box center [33, 288] width 35 height 21
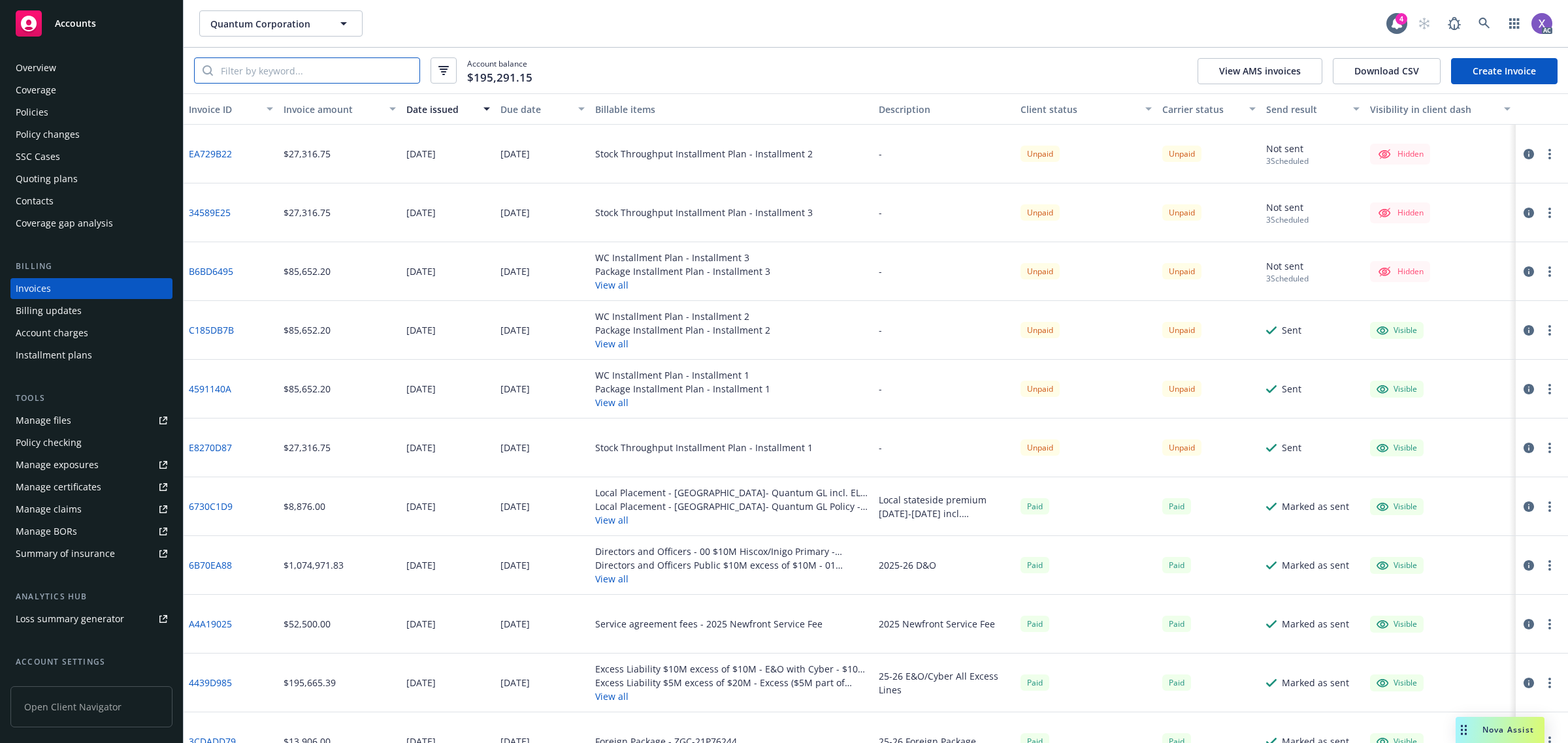
click at [337, 69] on input "search" at bounding box center [315, 70] width 207 height 24
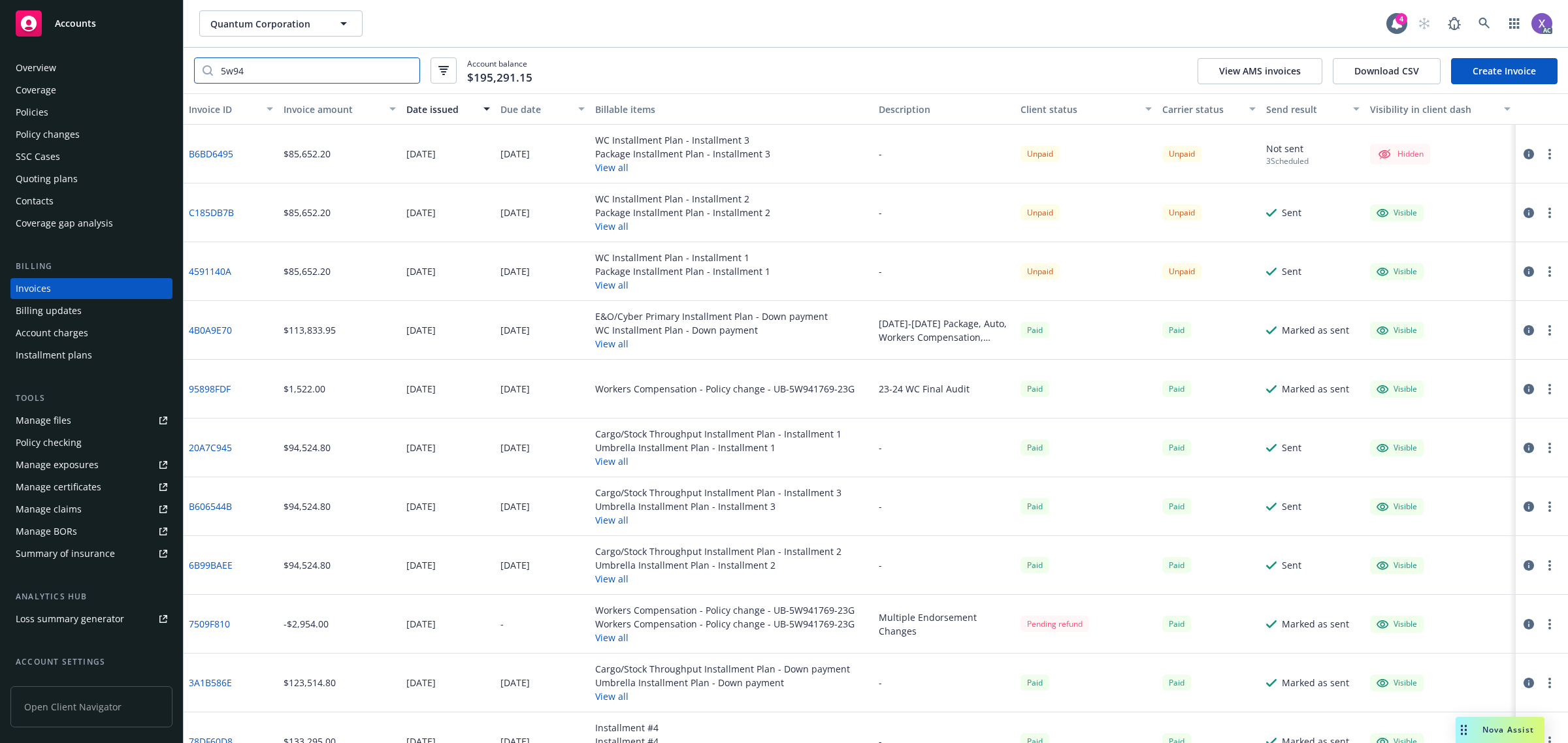
type input "5w94"
click at [211, 269] on link "4591140A" at bounding box center [210, 271] width 42 height 14
click at [39, 116] on div "Policies" at bounding box center [31, 112] width 32 height 21
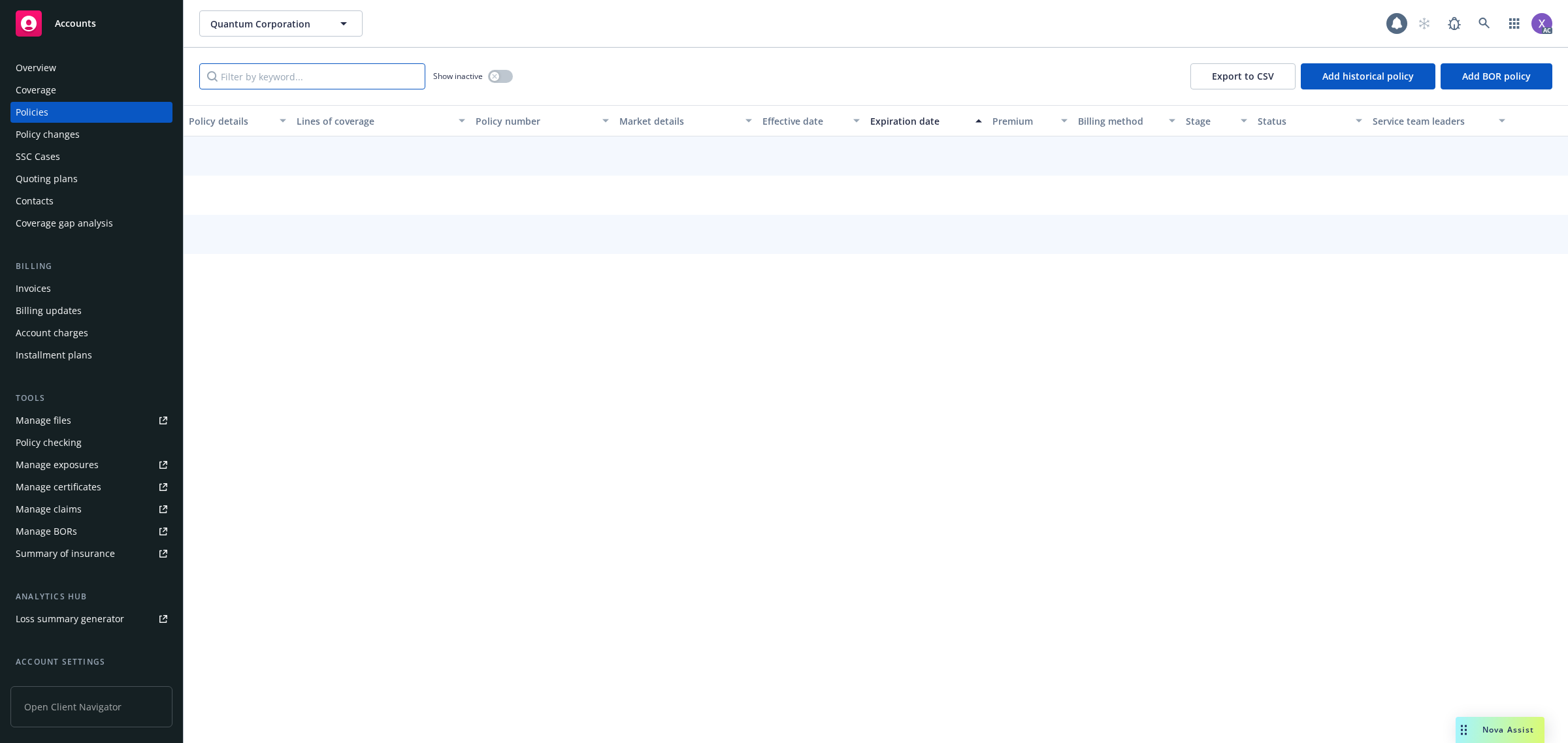
click at [271, 83] on input "Filter by keyword..." at bounding box center [311, 76] width 226 height 26
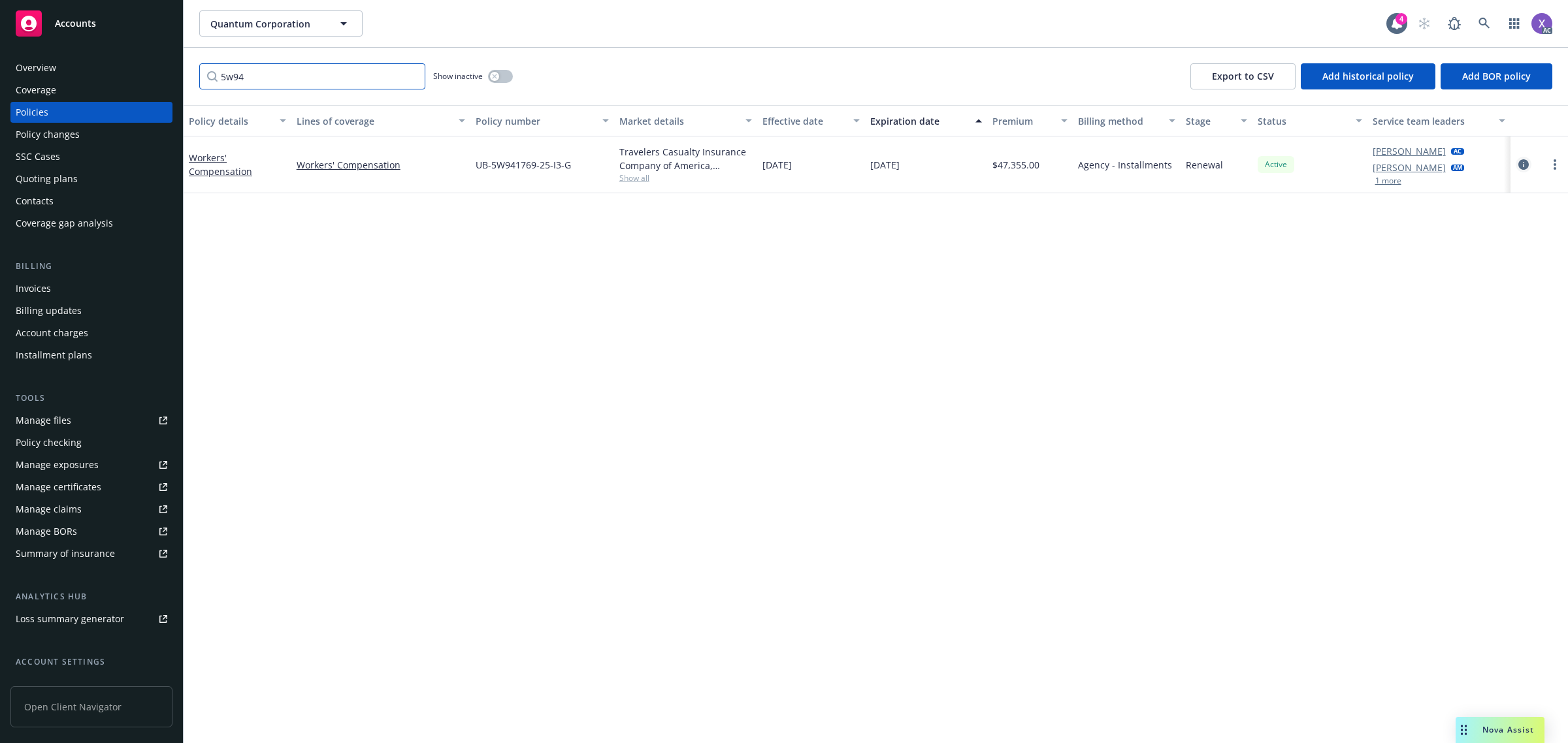
type input "5w94"
click at [1526, 164] on icon "circleInformation" at bounding box center [1523, 164] width 11 height 11
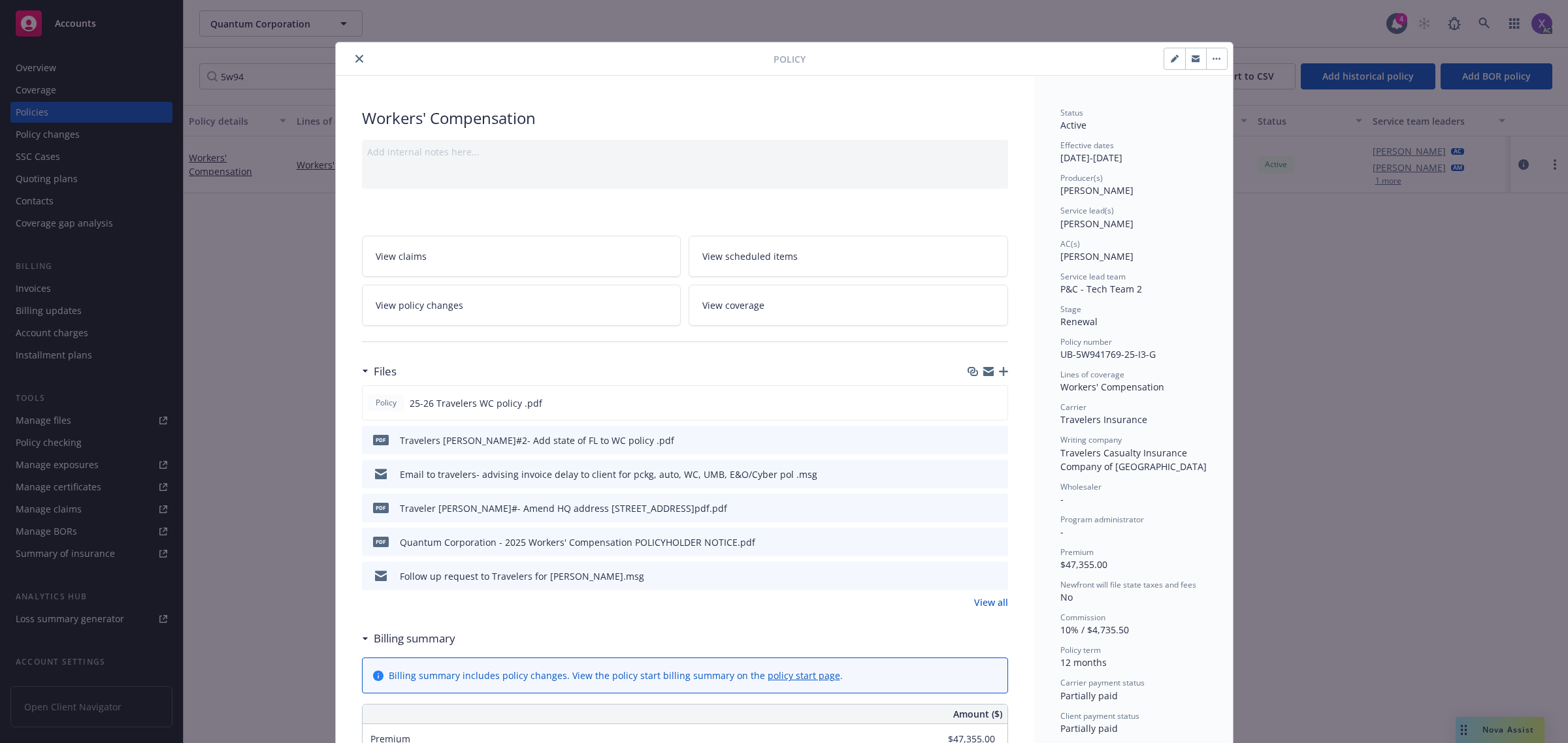
drag, startPoint x: 355, startPoint y: 60, endPoint x: 311, endPoint y: 101, distance: 60.1
click at [356, 60] on icon "close" at bounding box center [359, 59] width 8 height 8
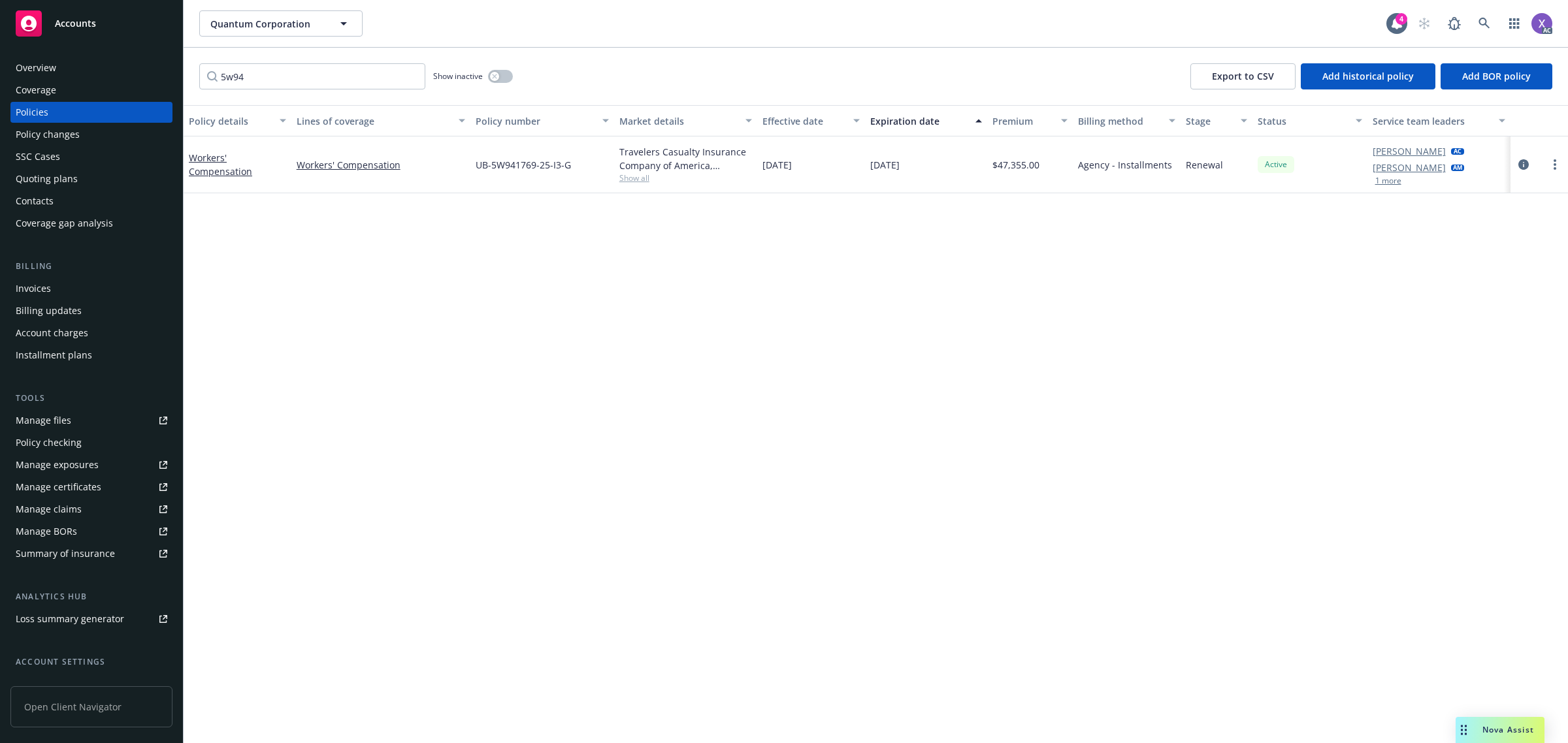
click at [36, 293] on div "Invoices" at bounding box center [33, 288] width 35 height 21
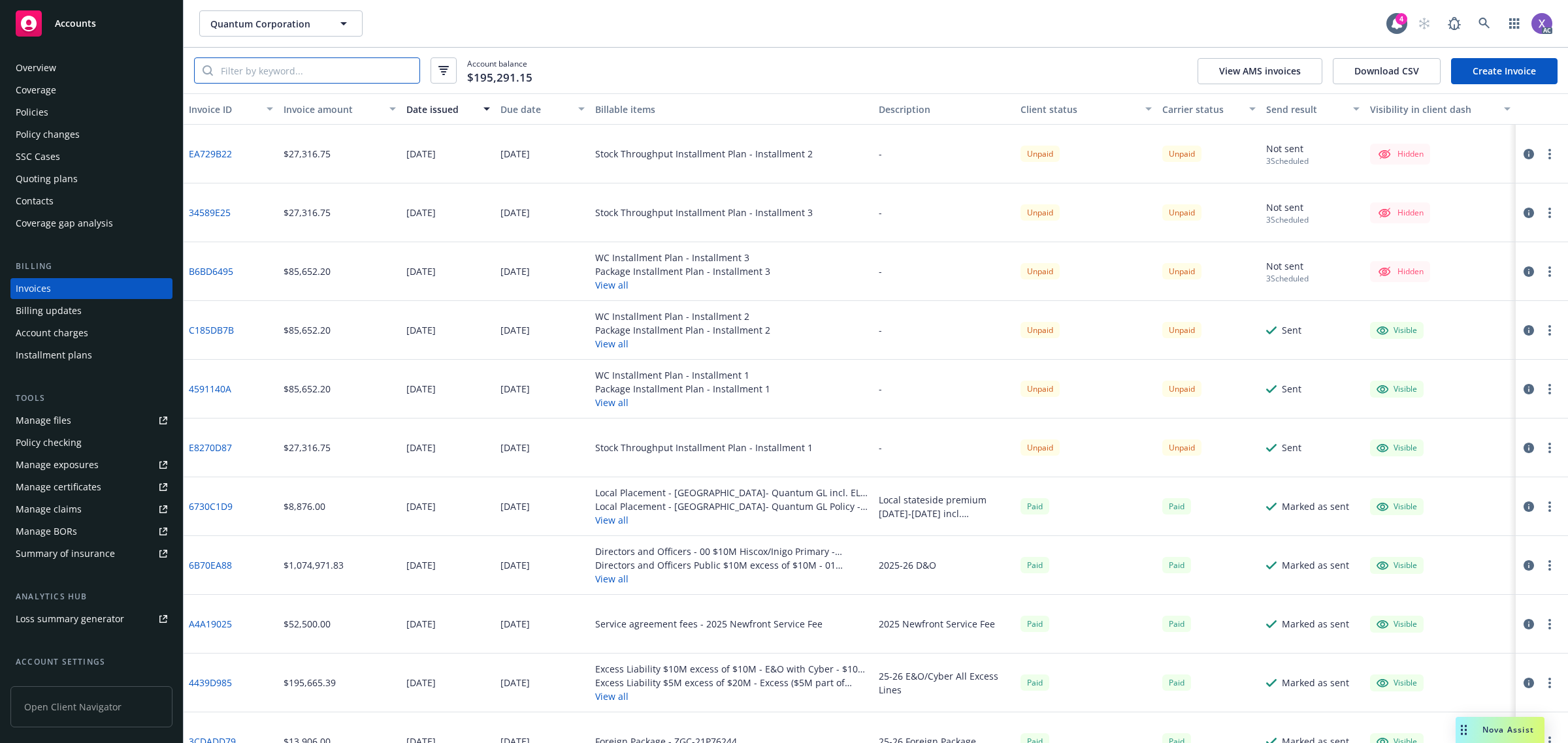
click at [278, 71] on input "search" at bounding box center [315, 70] width 207 height 24
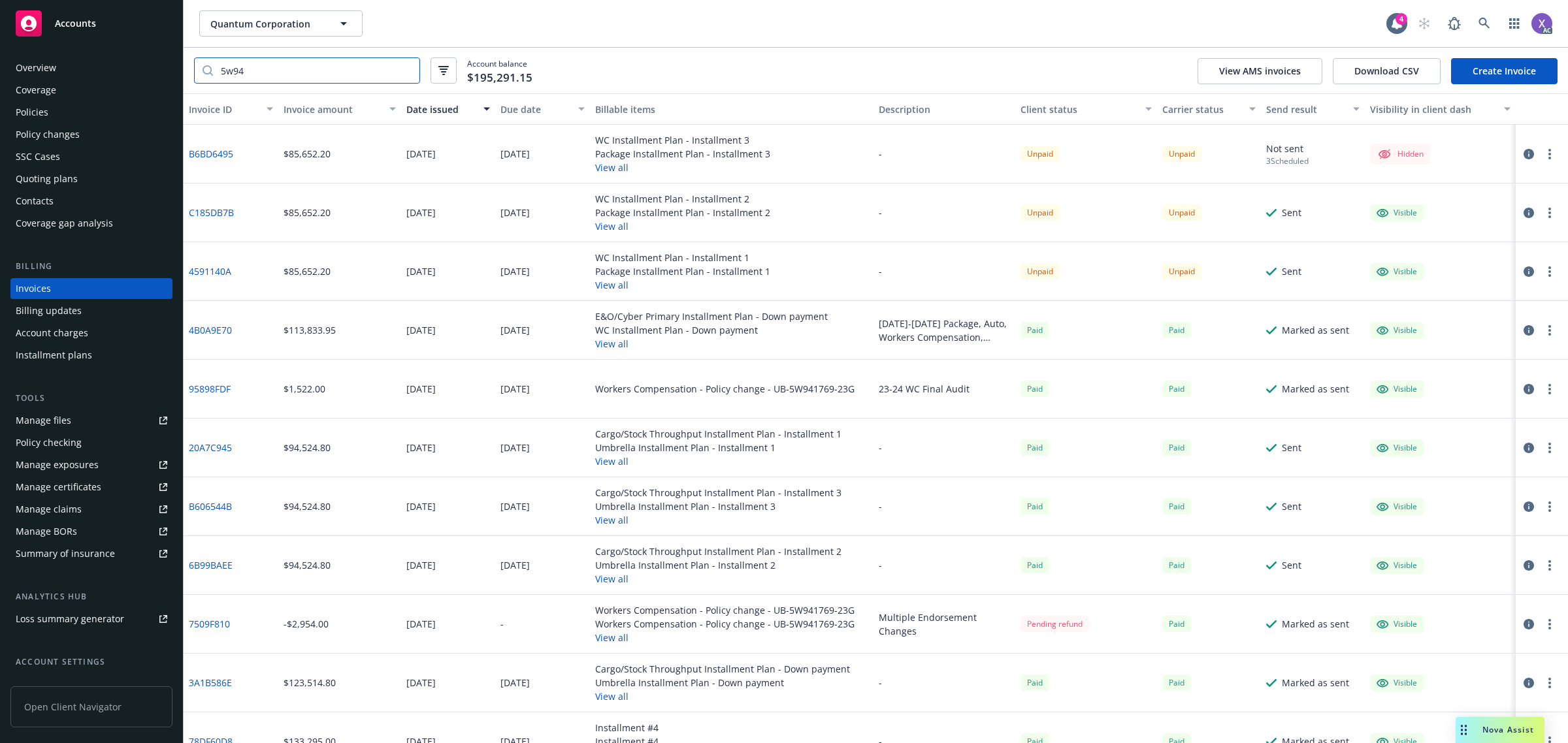
type input "5w94"
click at [211, 272] on link "4591140A" at bounding box center [210, 271] width 42 height 14
click at [193, 269] on link "4591140A" at bounding box center [210, 271] width 42 height 14
drag, startPoint x: 230, startPoint y: 273, endPoint x: 189, endPoint y: 275, distance: 41.0
click at [189, 275] on div "4591140A" at bounding box center [230, 271] width 95 height 59
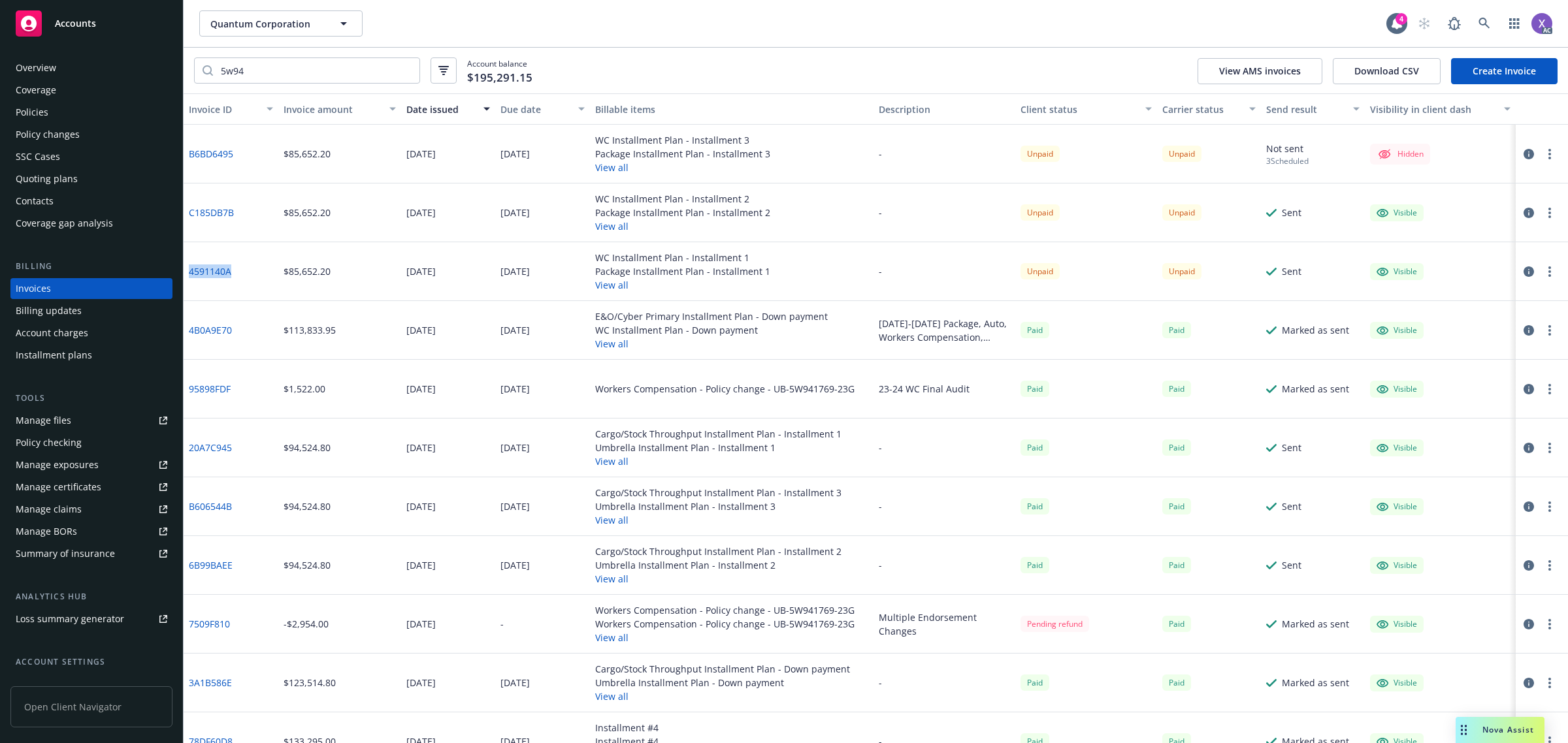
copy link "4591140A"
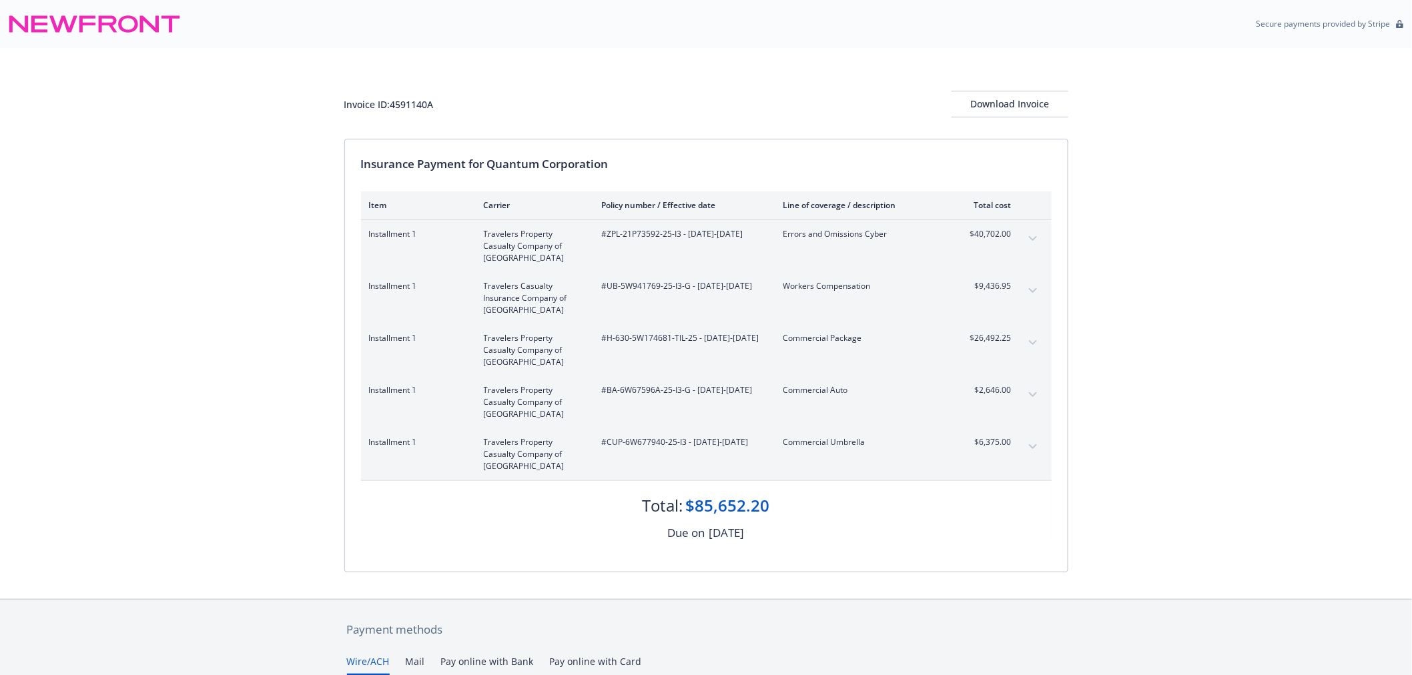
click at [625, 240] on span "#ZPL-21P73592-25-I3 - [DATE]-[DATE]" at bounding box center [682, 234] width 160 height 12
copy span "21P73592"
drag, startPoint x: 624, startPoint y: 235, endPoint x: 658, endPoint y: 237, distance: 34.1
click at [658, 237] on span "#ZPL-21P73592-25-I3 - [DATE]-[DATE]" at bounding box center [682, 234] width 160 height 12
drag, startPoint x: 650, startPoint y: 312, endPoint x: 616, endPoint y: 296, distance: 38.2
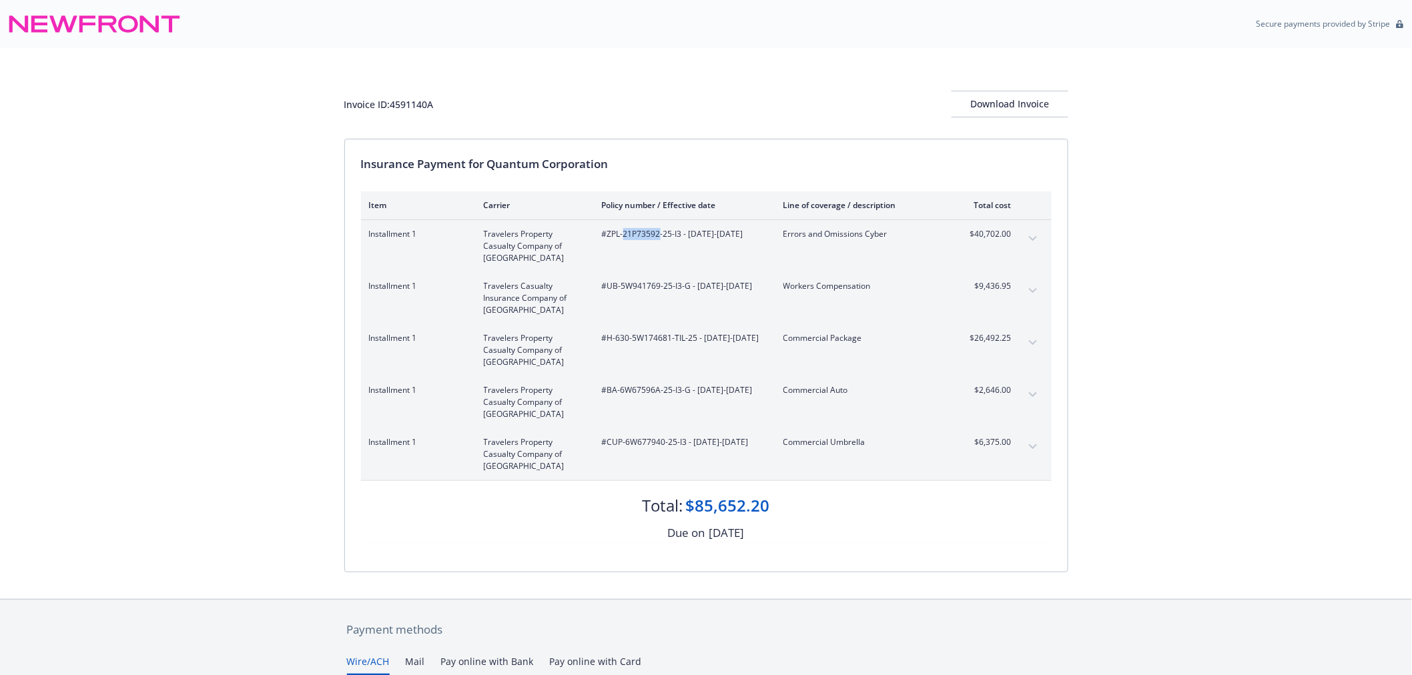
click at [650, 310] on div "#UB-5W941769-25-I3-G - [DATE]-[DATE]" at bounding box center [682, 298] width 160 height 36
drag, startPoint x: 620, startPoint y: 290, endPoint x: 658, endPoint y: 286, distance: 37.6
click at [658, 286] on span "#UB-5W941769-25-I3-G - [DATE]-[DATE]" at bounding box center [682, 286] width 160 height 12
copy span "5W941769"
click at [674, 344] on span "#H-630-5W174681-TIL-25 - [DATE]-[DATE]" at bounding box center [682, 338] width 160 height 12
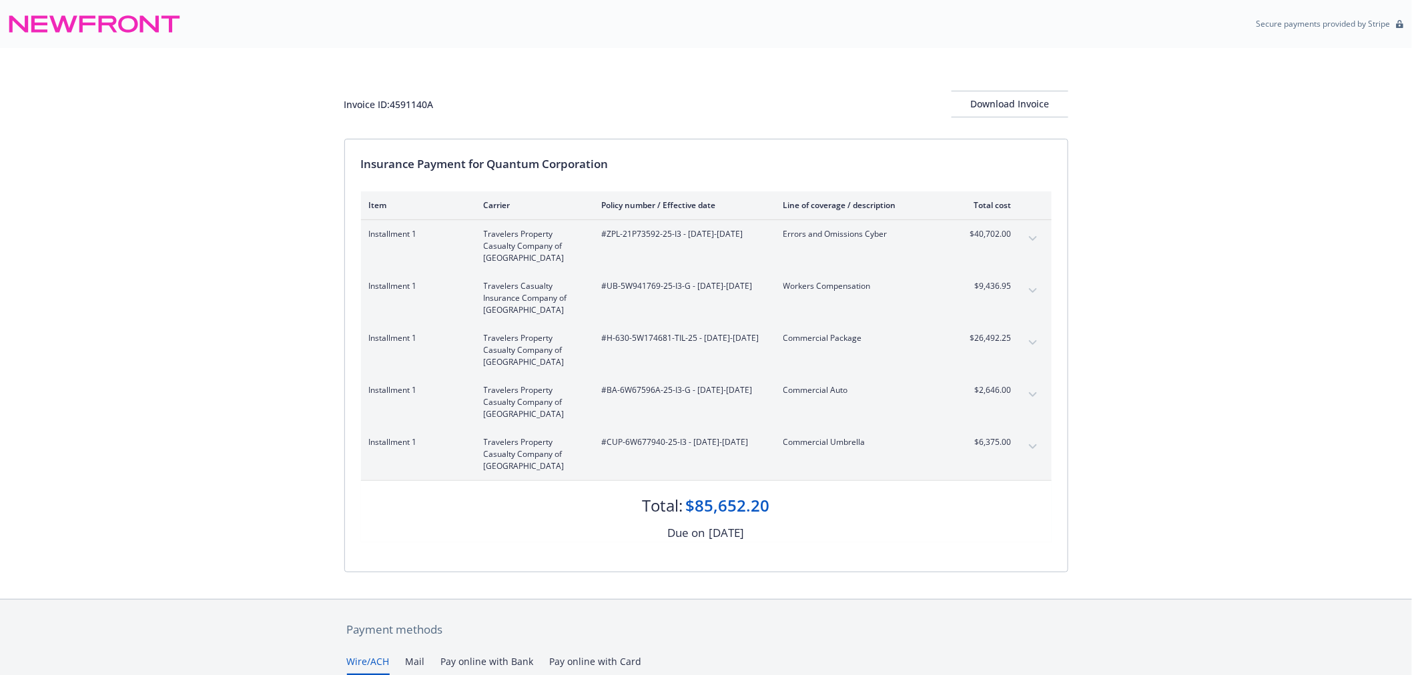
click at [622, 339] on span "#H-630-5W174681-TIL-25 - [DATE]-[DATE]" at bounding box center [682, 338] width 160 height 12
click at [616, 338] on span "#H-630-5W174681-TIL-25 - [DATE]-[DATE]" at bounding box center [682, 338] width 160 height 12
drag, startPoint x: 616, startPoint y: 338, endPoint x: 670, endPoint y: 343, distance: 54.2
click at [670, 343] on span "#H-630-5W174681-TIL-25 - [DATE]-[DATE]" at bounding box center [682, 338] width 160 height 12
copy span "630-5W174681"
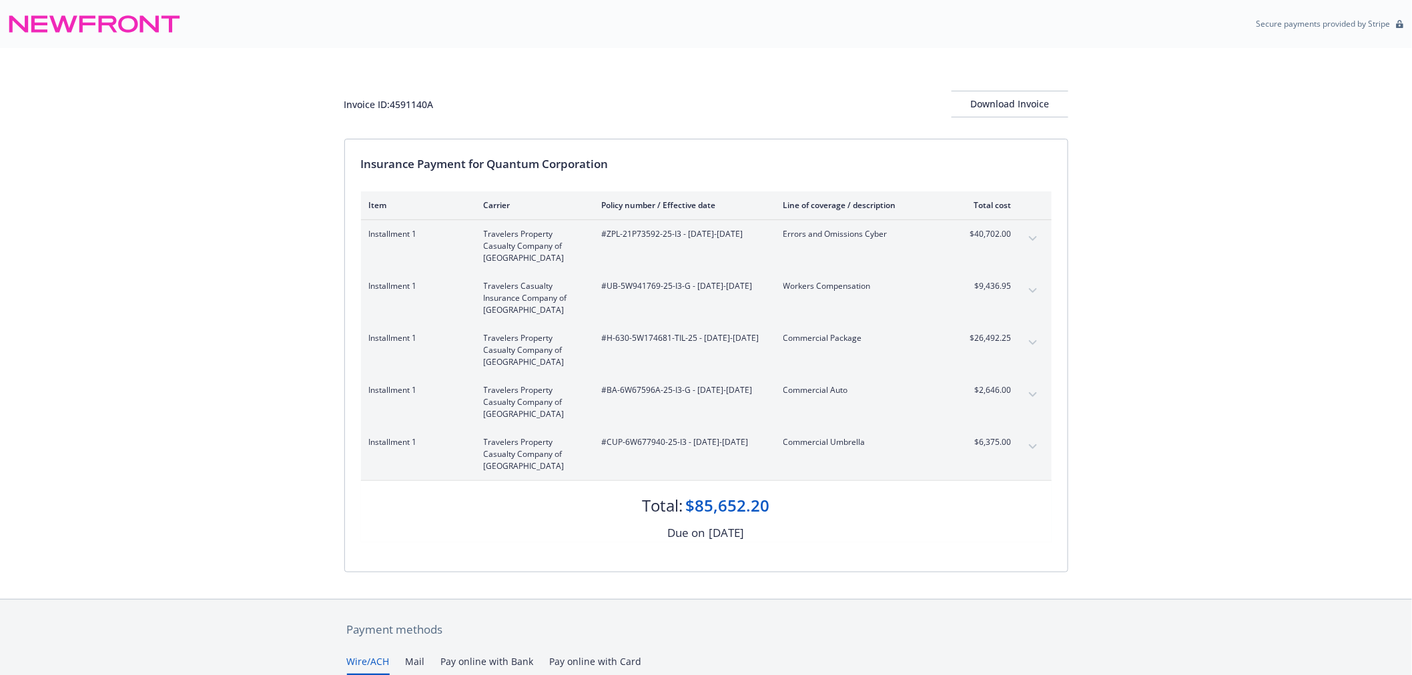
click at [668, 414] on div "#BA-6W67596A-25-I3-G - [DATE]-[DATE]" at bounding box center [682, 402] width 160 height 36
drag, startPoint x: 608, startPoint y: 392, endPoint x: 659, endPoint y: 396, distance: 50.9
click at [659, 396] on span "#BA-6W67596A-25-I3-G - [DATE]-[DATE]" at bounding box center [682, 390] width 160 height 12
copy span "BA-6W67596A"
click at [614, 450] on div "Travelers Property Casualty Company of [GEOGRAPHIC_DATA]" at bounding box center [714, 454] width 243 height 23
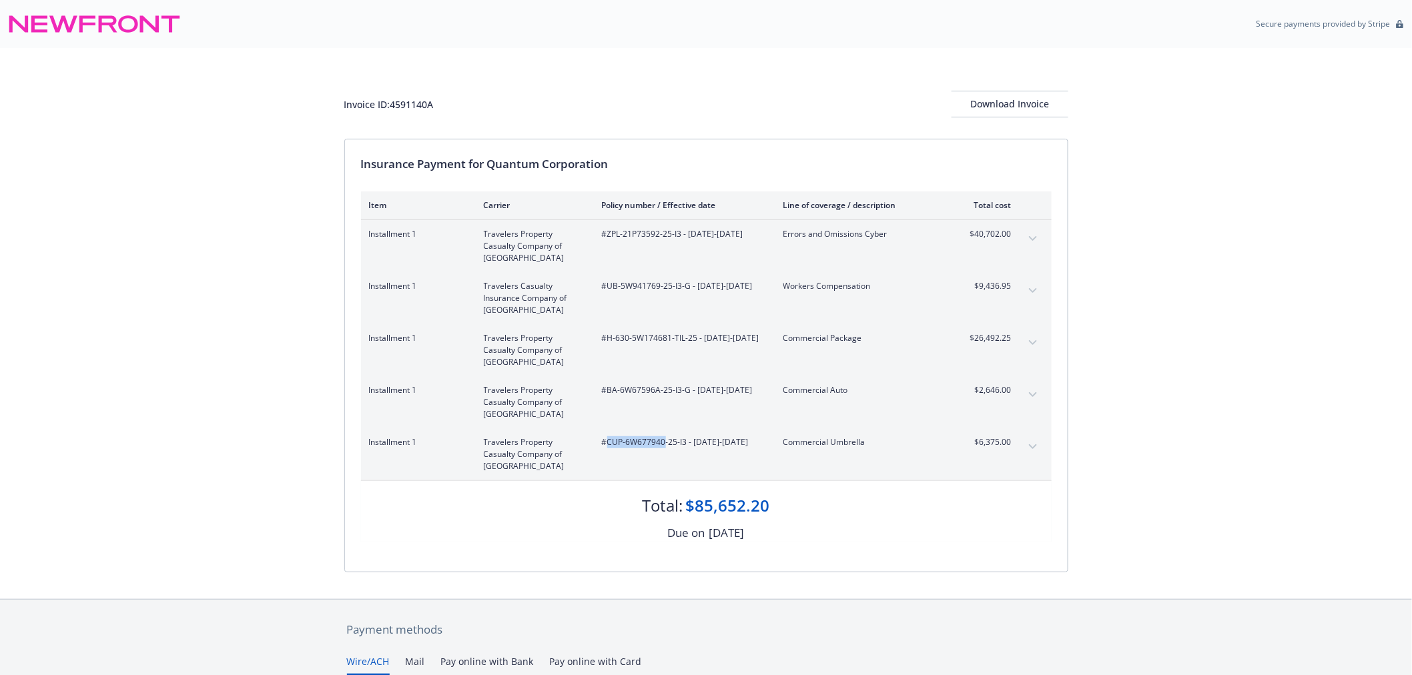
drag, startPoint x: 608, startPoint y: 444, endPoint x: 663, endPoint y: 445, distance: 54.7
click at [663, 445] on span "#CUP-6W677940-25-I3 - [DATE]-[DATE]" at bounding box center [682, 442] width 160 height 12
copy span "CUP-6W677940"
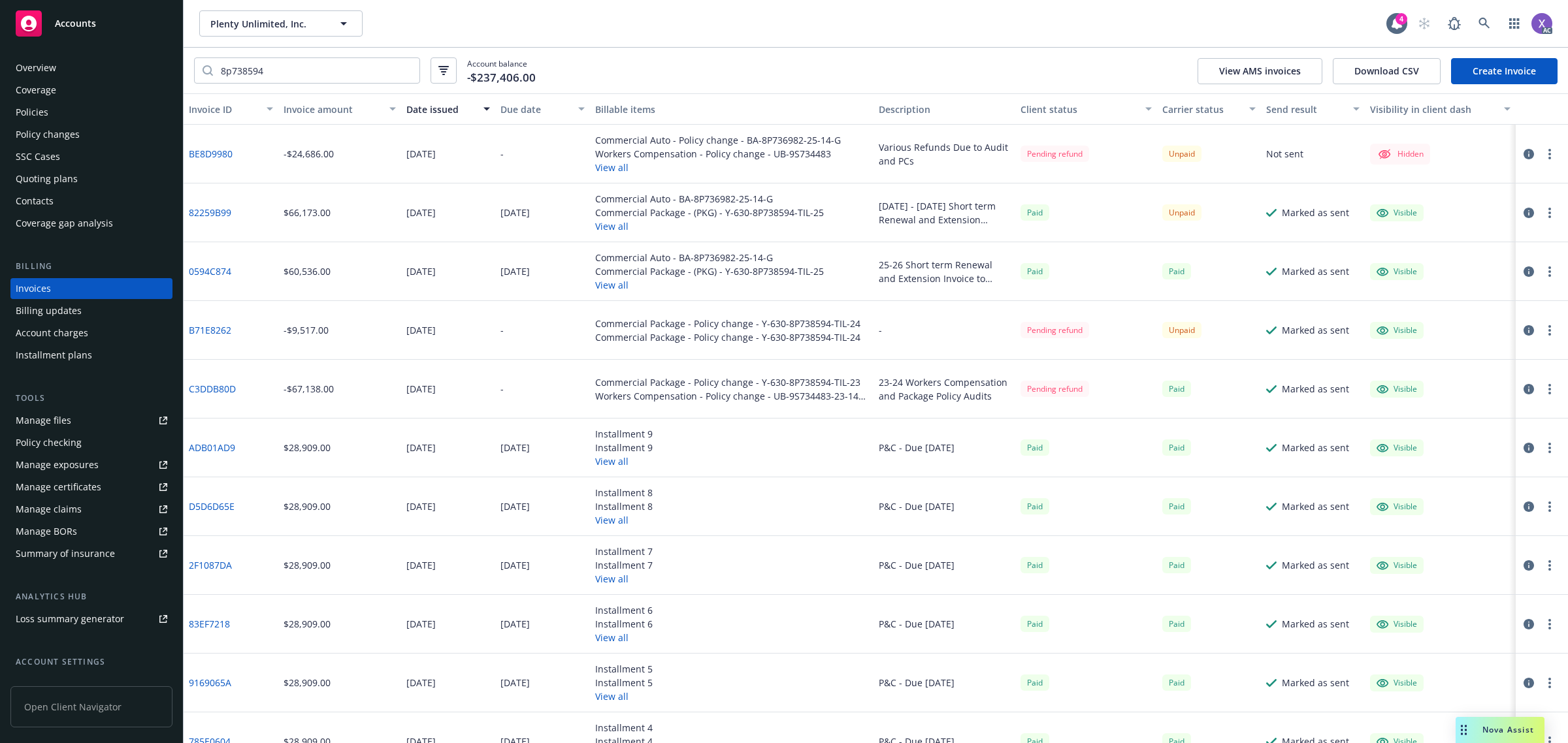
click at [1524, 154] on icon "button" at bounding box center [1529, 154] width 11 height 11
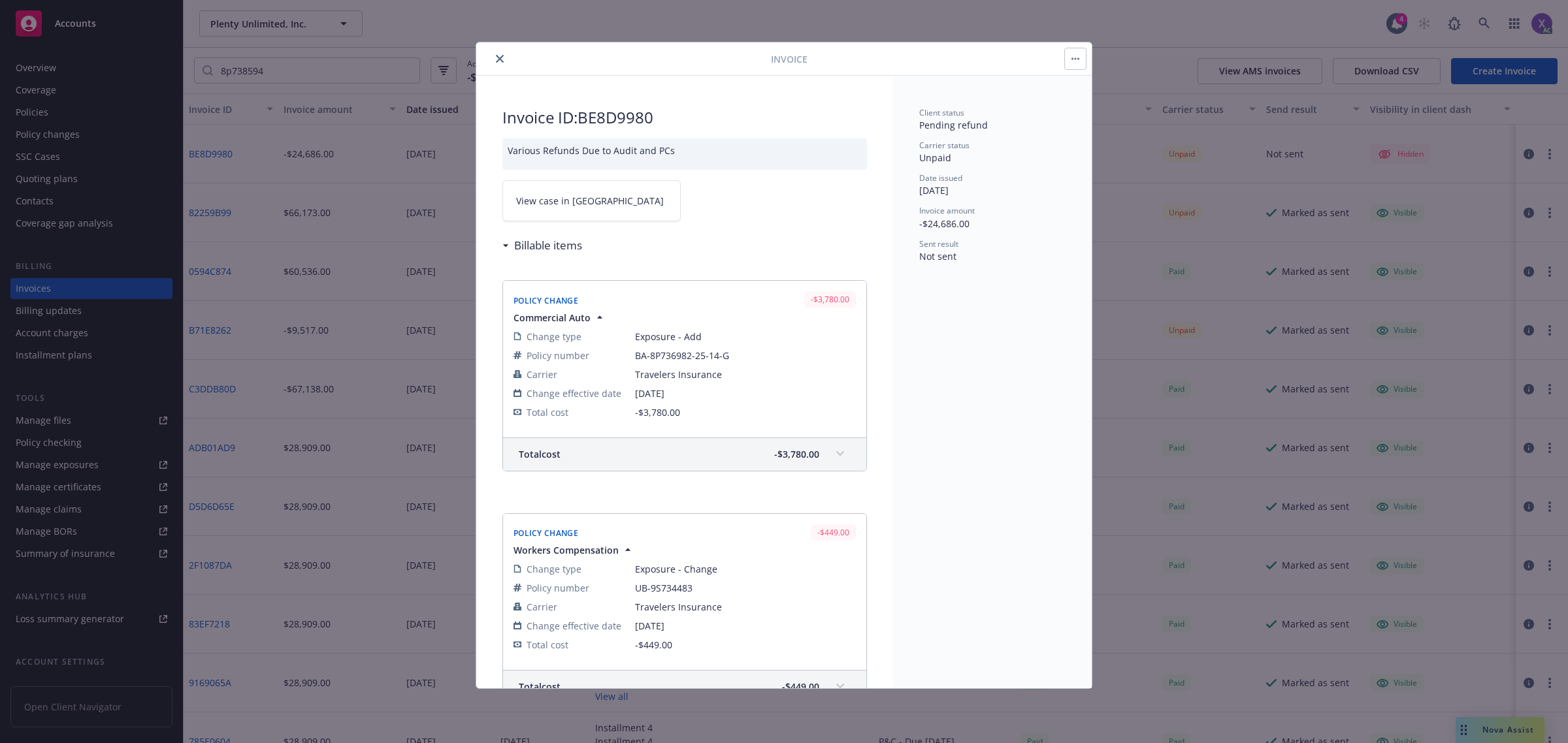
click at [533, 193] on link "View case in SSC" at bounding box center [592, 201] width 178 height 41
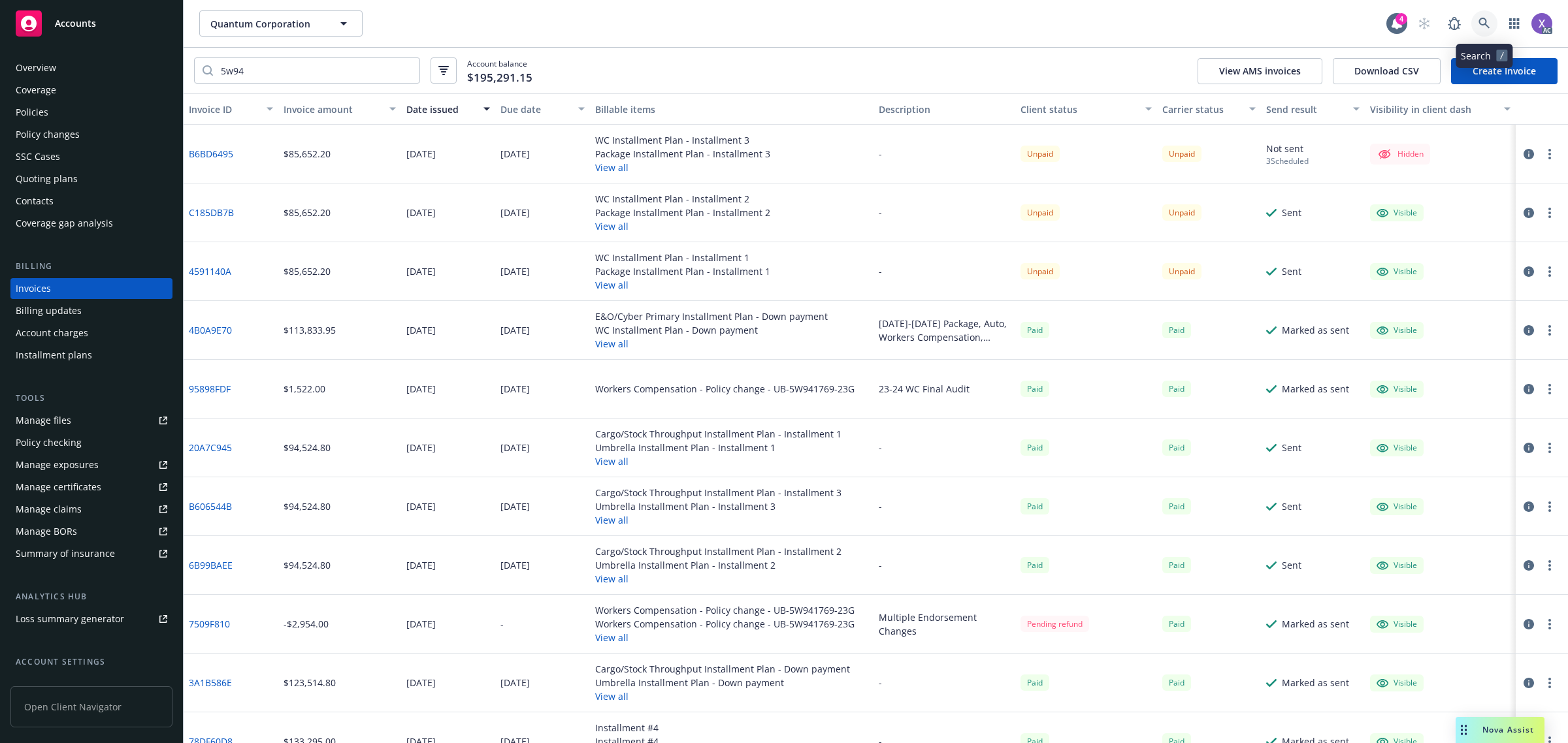
click at [1487, 24] on icon at bounding box center [1485, 23] width 12 height 12
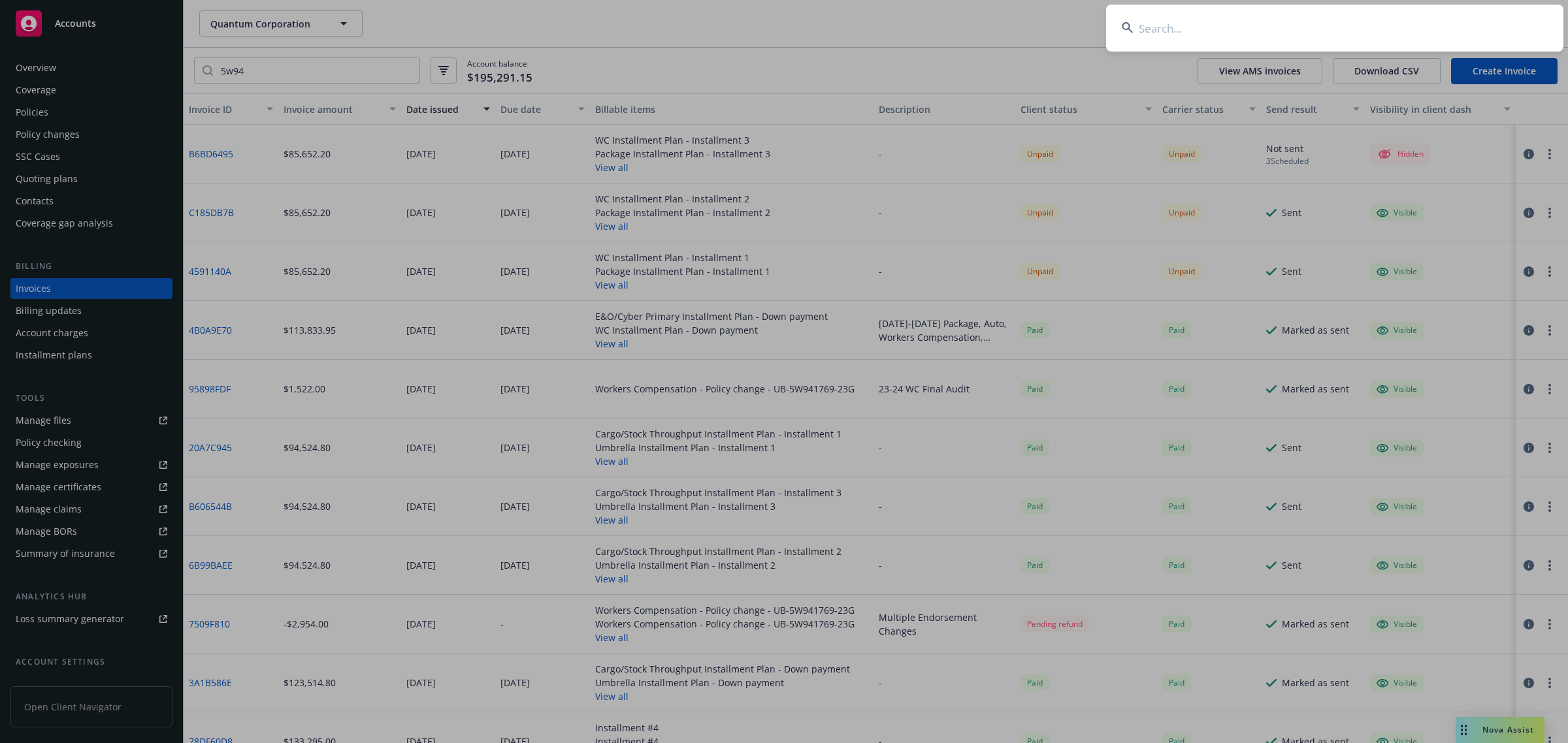
click at [1346, 43] on input at bounding box center [1334, 28] width 457 height 47
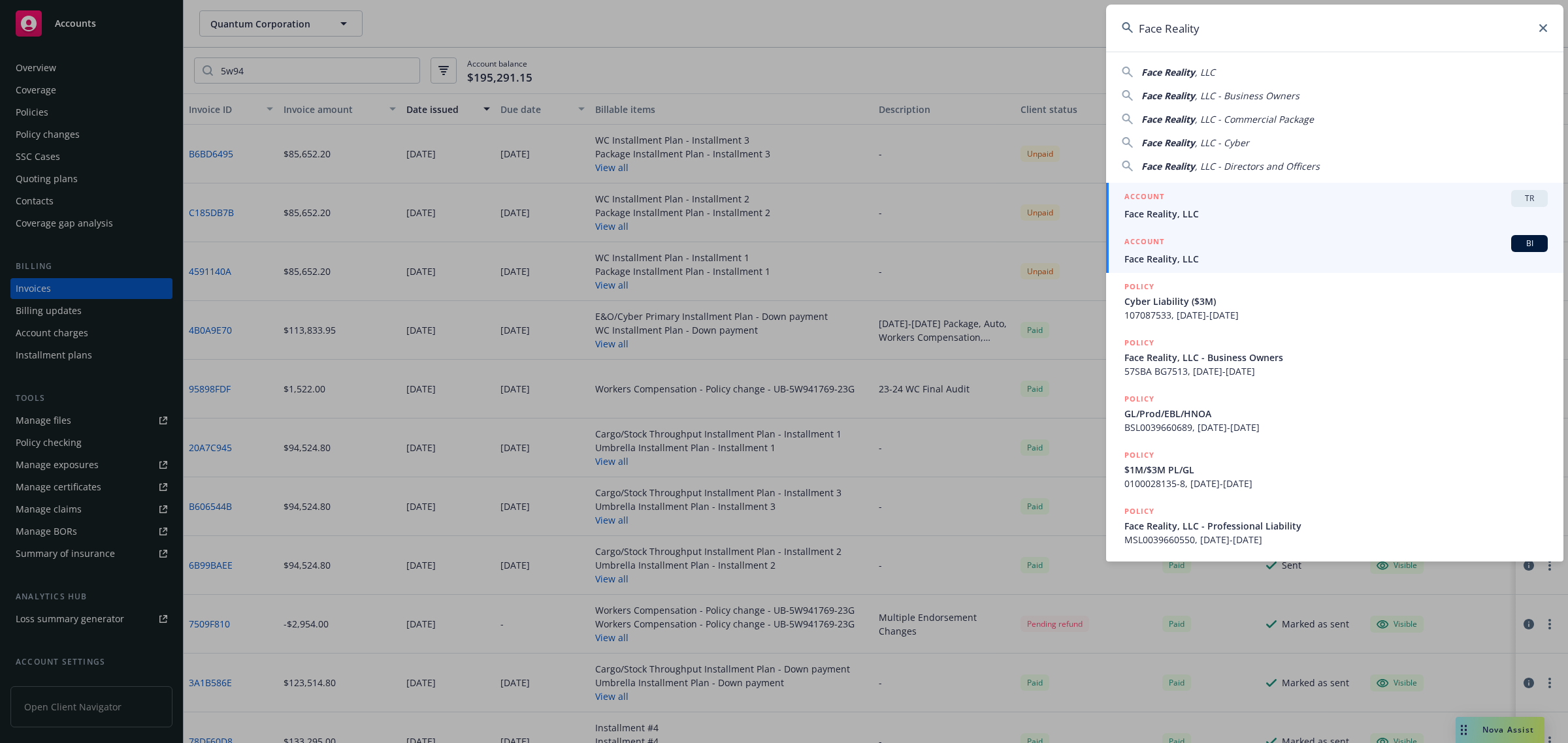
type input "Face Reality"
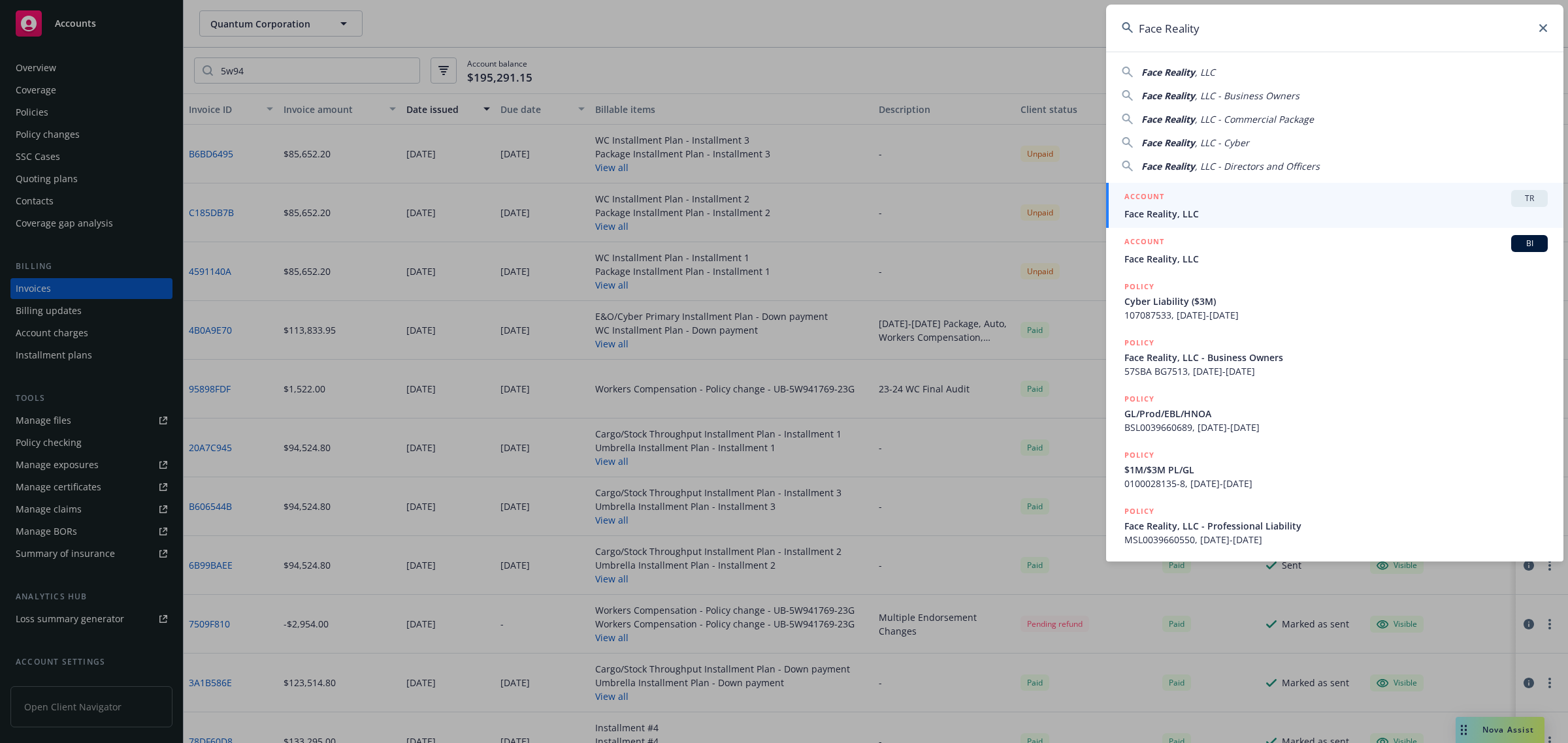
click at [1172, 257] on span "Face Reality, LLC" at bounding box center [1336, 258] width 423 height 14
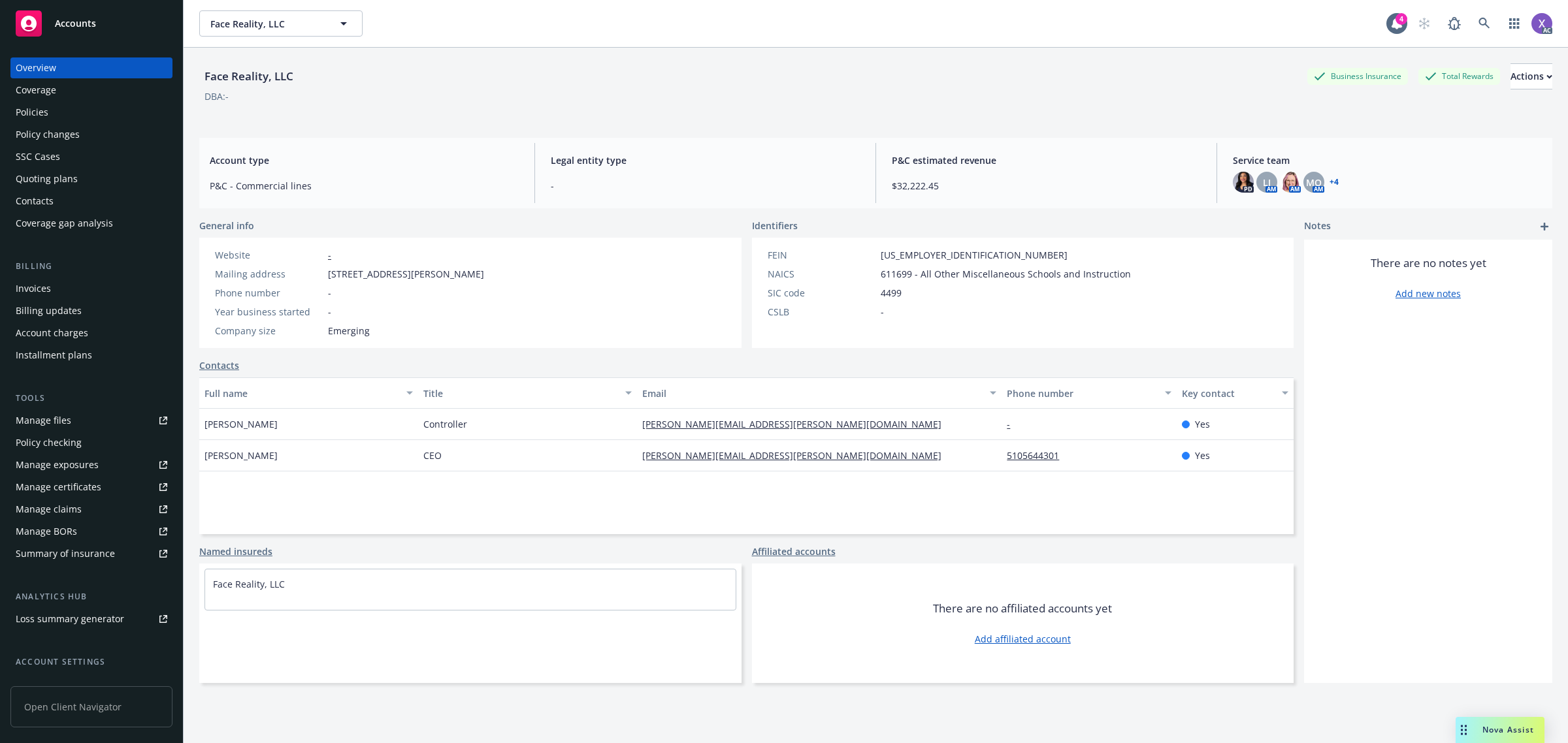
click at [31, 111] on div "Policies" at bounding box center [31, 112] width 32 height 21
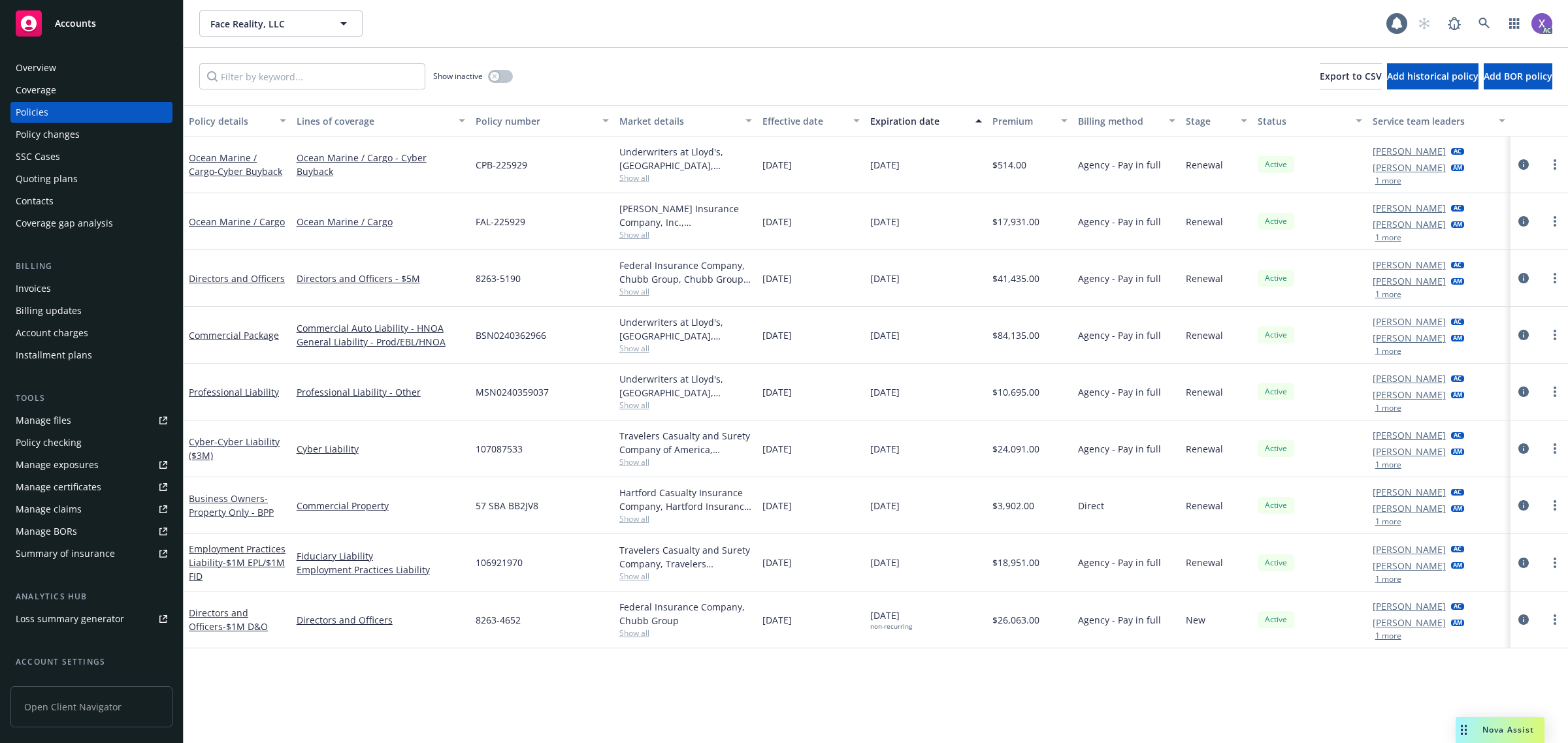
click at [40, 290] on div "Invoices" at bounding box center [33, 288] width 35 height 21
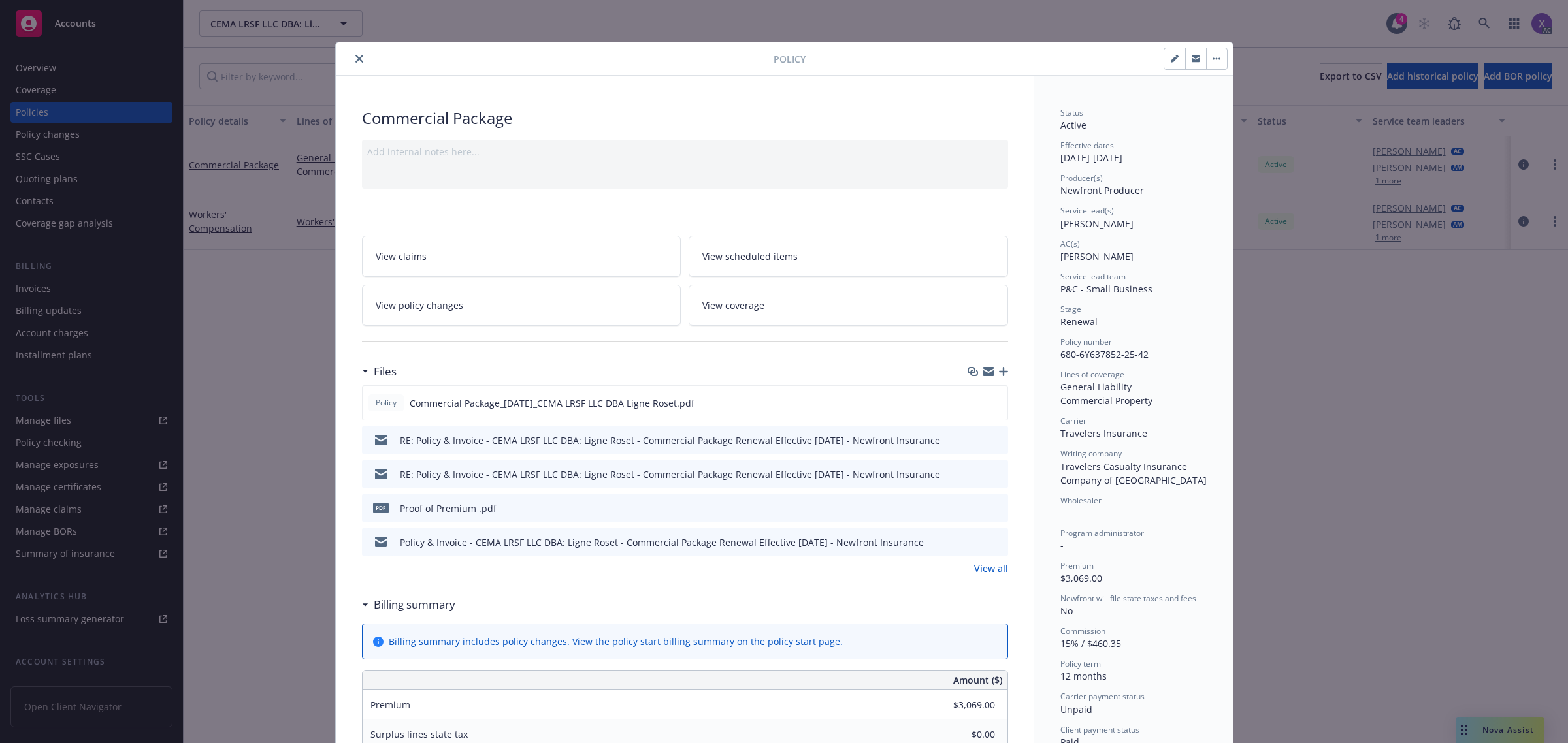
click at [352, 61] on button "close" at bounding box center [359, 59] width 16 height 16
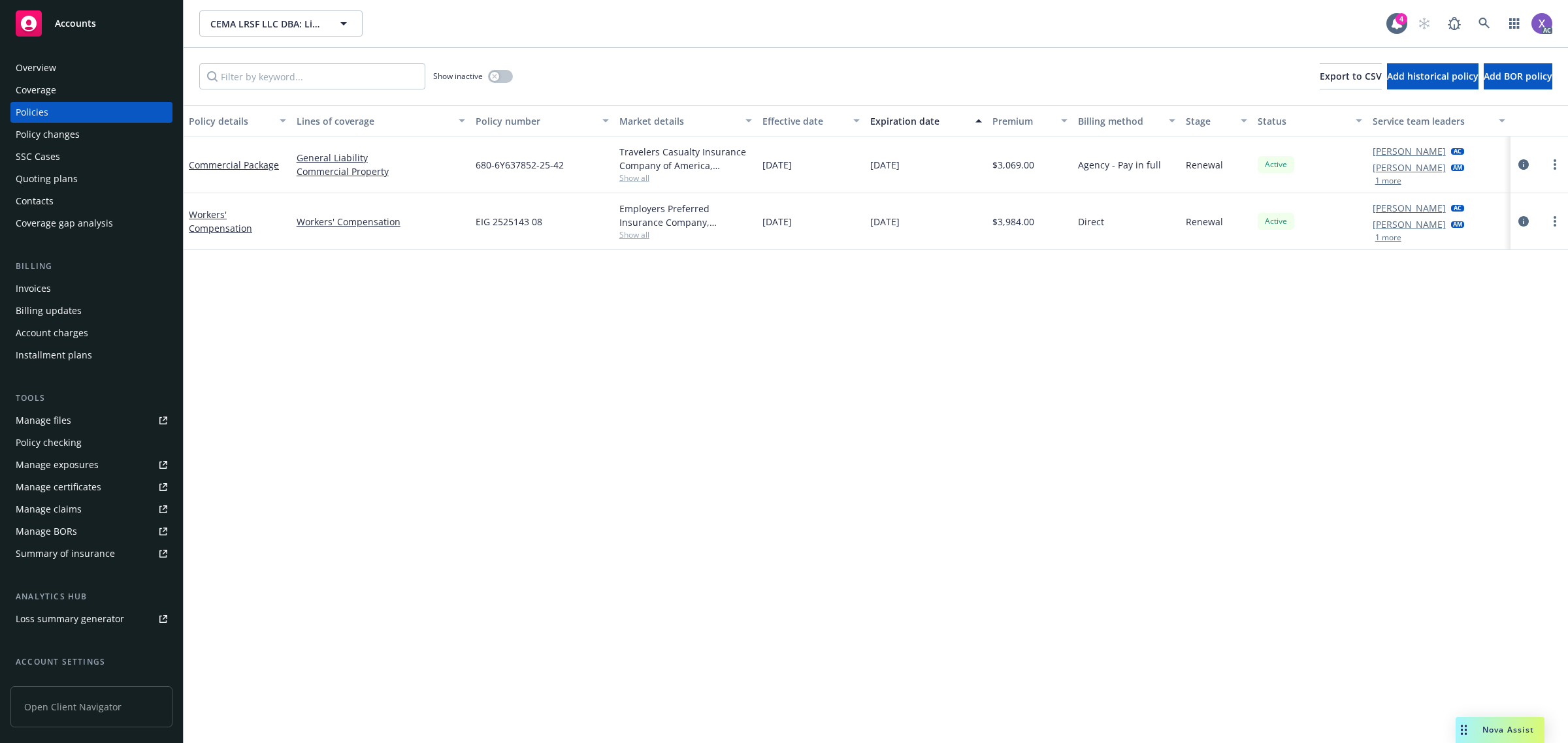
click at [24, 282] on div "Invoices" at bounding box center [33, 288] width 35 height 21
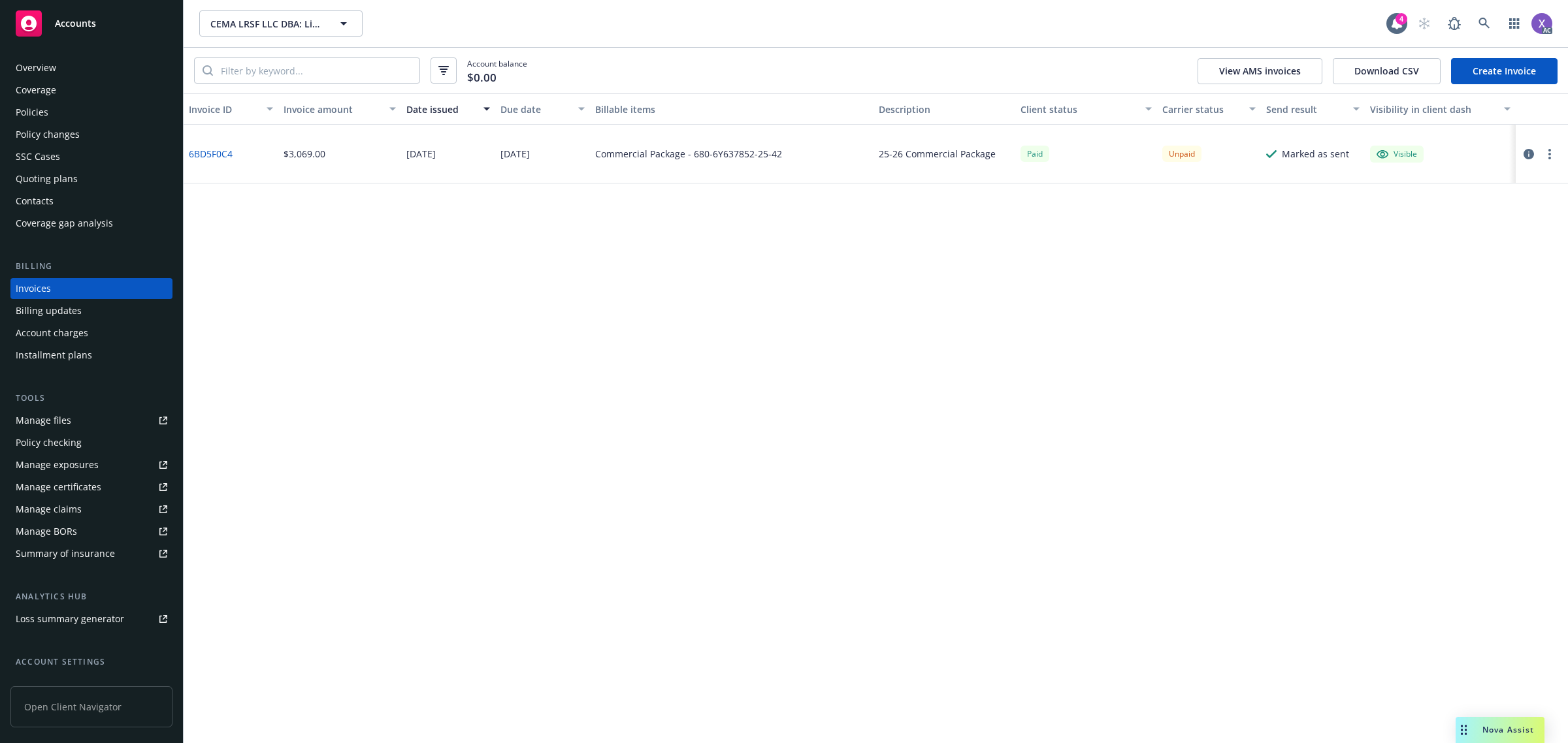
click at [217, 150] on link "6BD5F0C4" at bounding box center [211, 154] width 44 height 14
click at [1481, 24] on icon at bounding box center [1484, 23] width 11 height 11
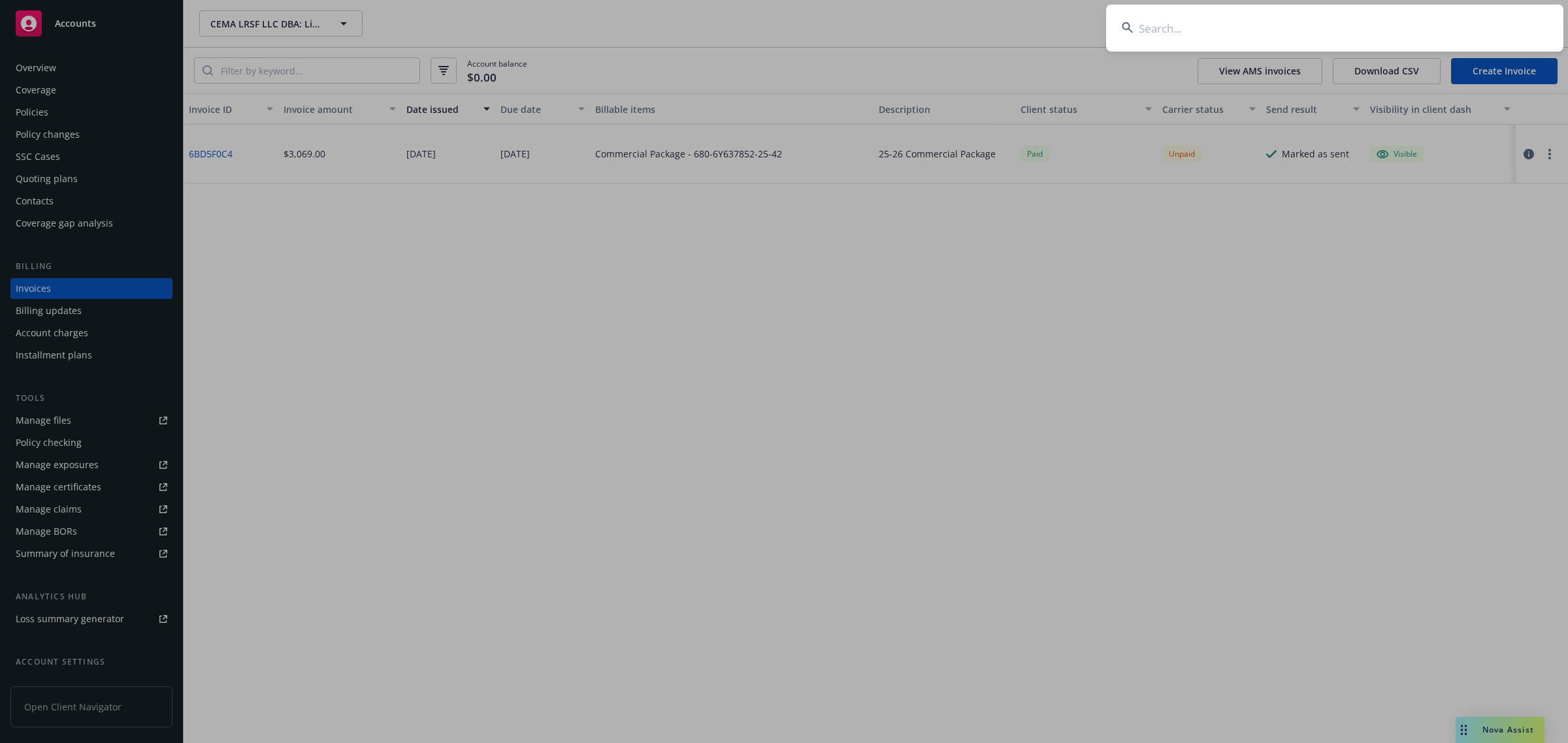
click at [1382, 17] on input at bounding box center [1334, 28] width 457 height 47
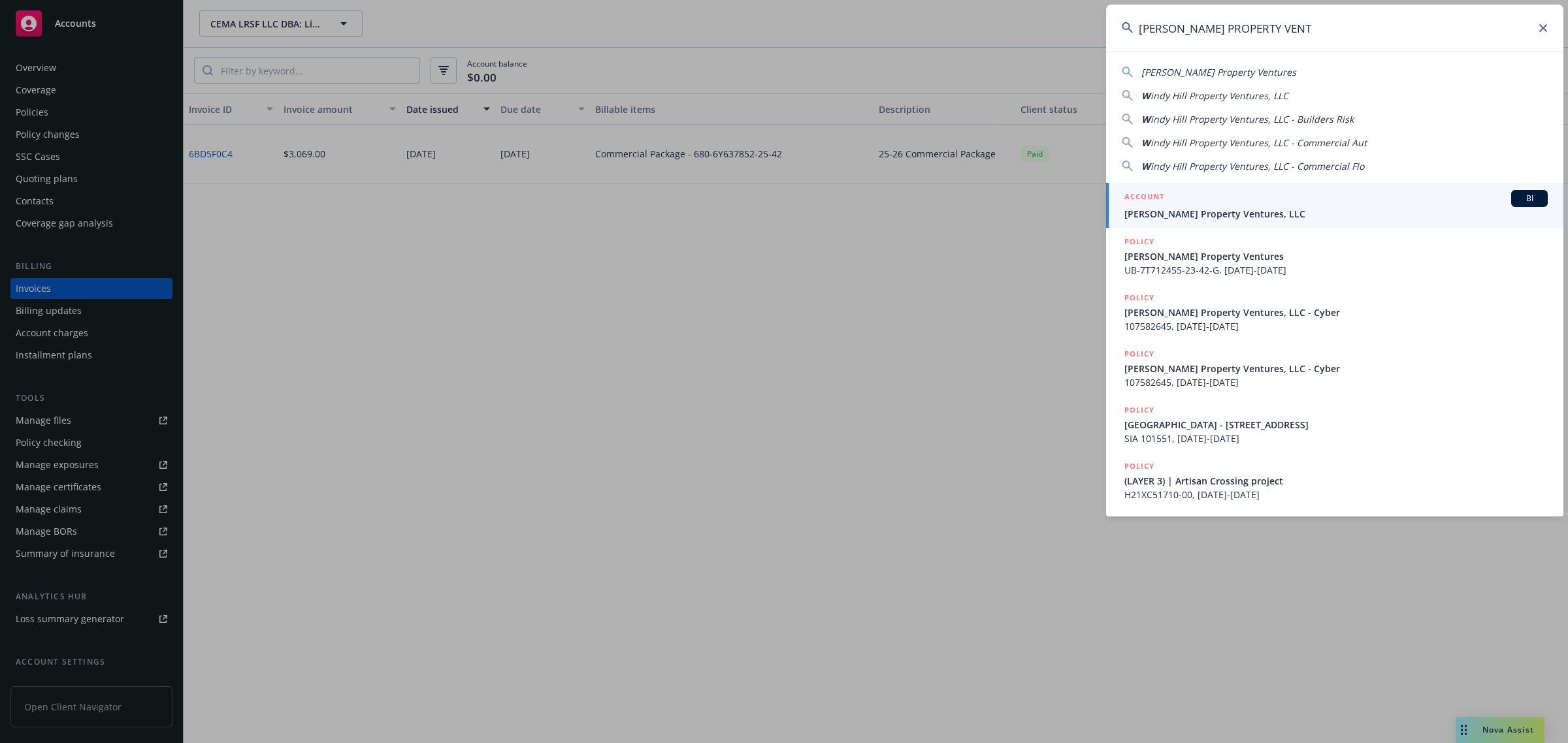
type input "[PERSON_NAME] PROPERTY VENT"
click at [1226, 205] on div "ACCOUNT BI" at bounding box center [1336, 198] width 423 height 17
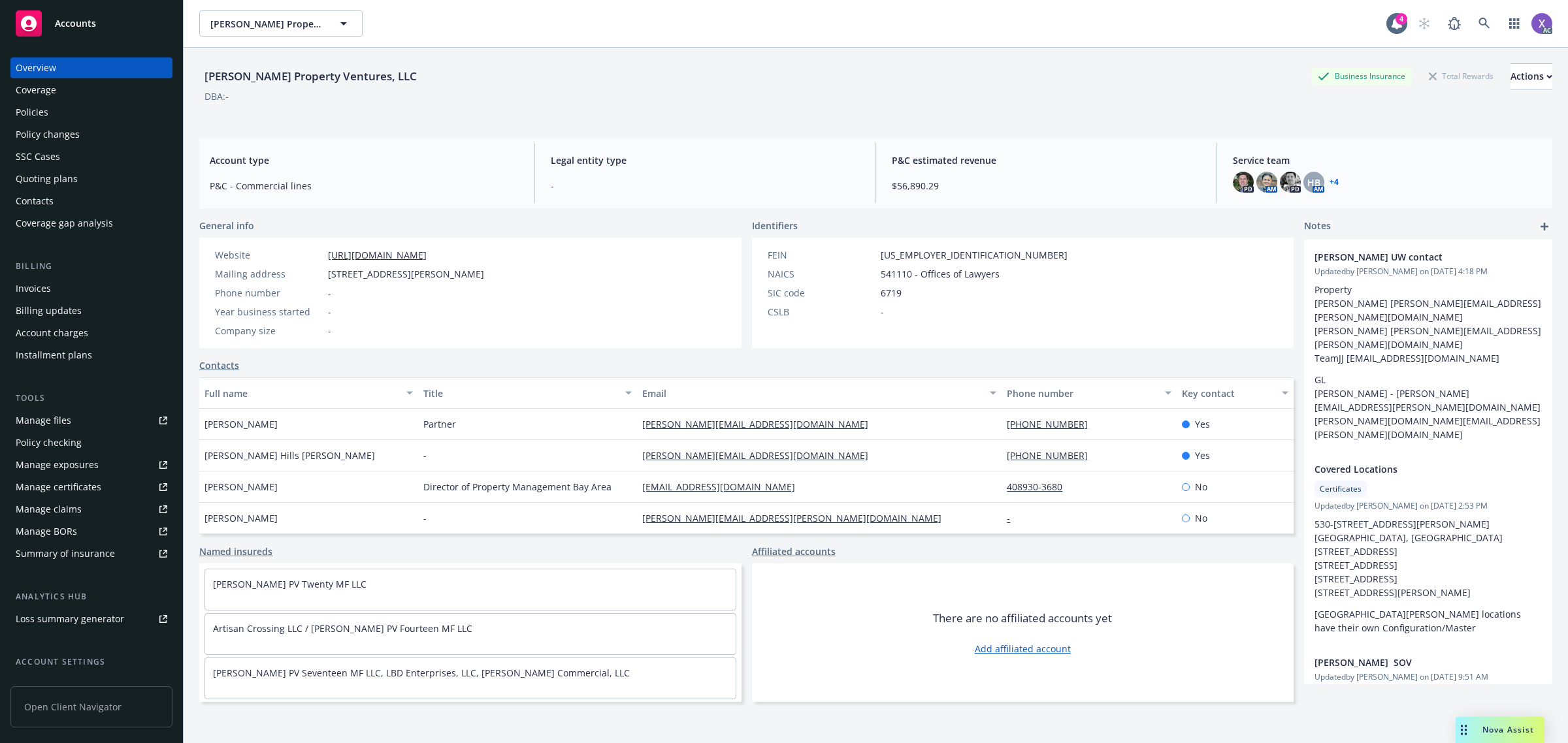
click at [41, 115] on div "Policies" at bounding box center [31, 112] width 32 height 21
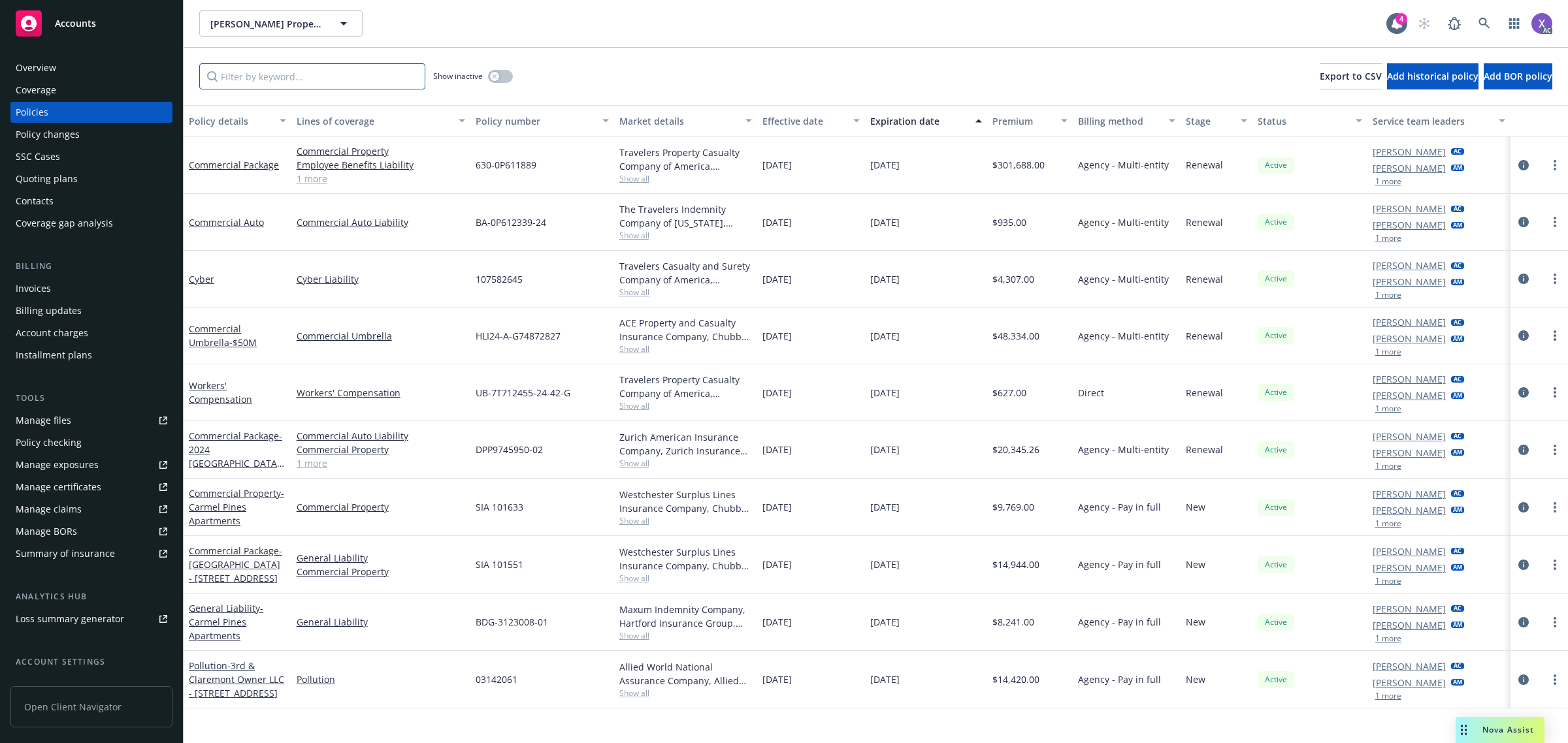
click at [247, 81] on input "Filter by keyword..." at bounding box center [311, 76] width 226 height 26
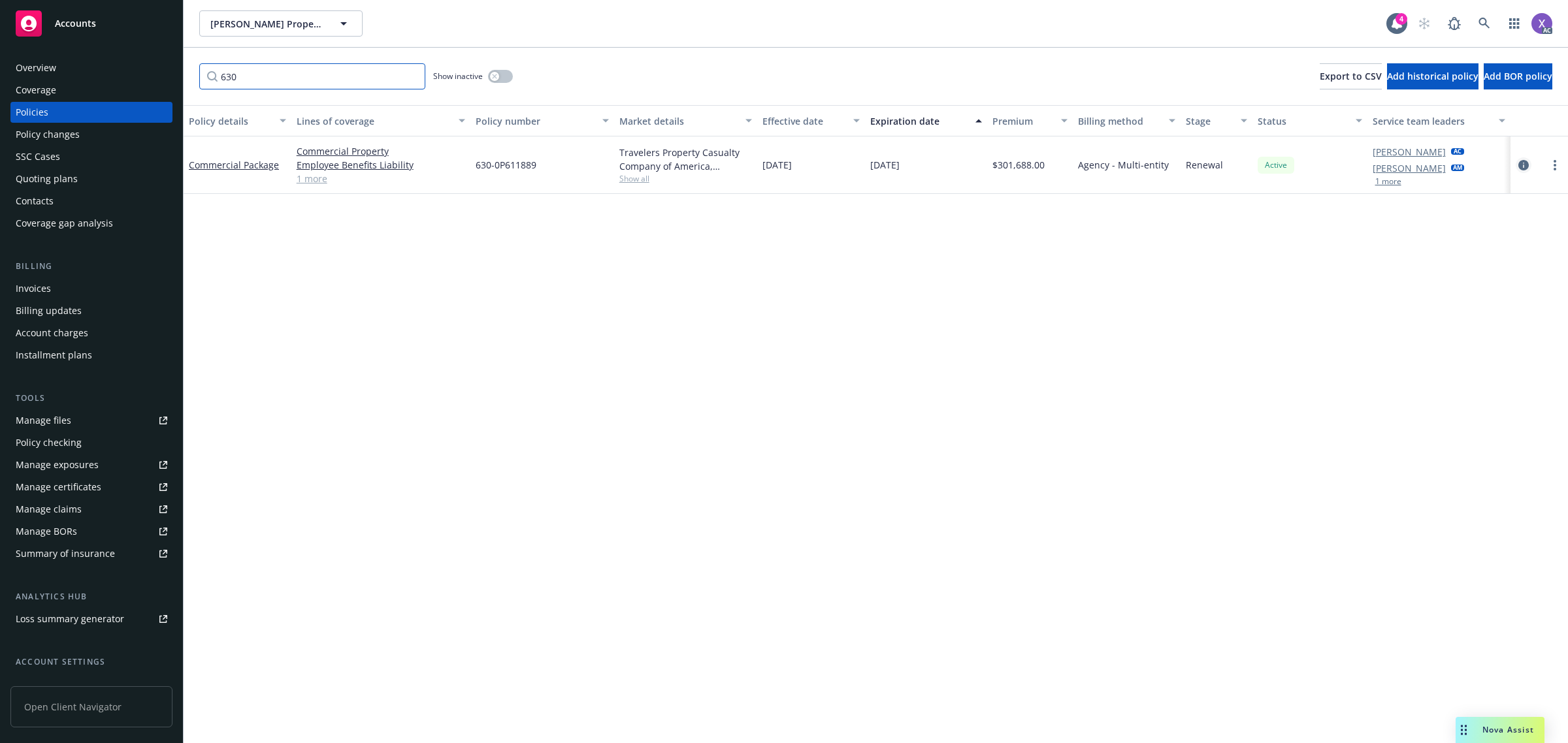
type input "630"
click at [1522, 163] on icon "circleInformation" at bounding box center [1523, 164] width 11 height 11
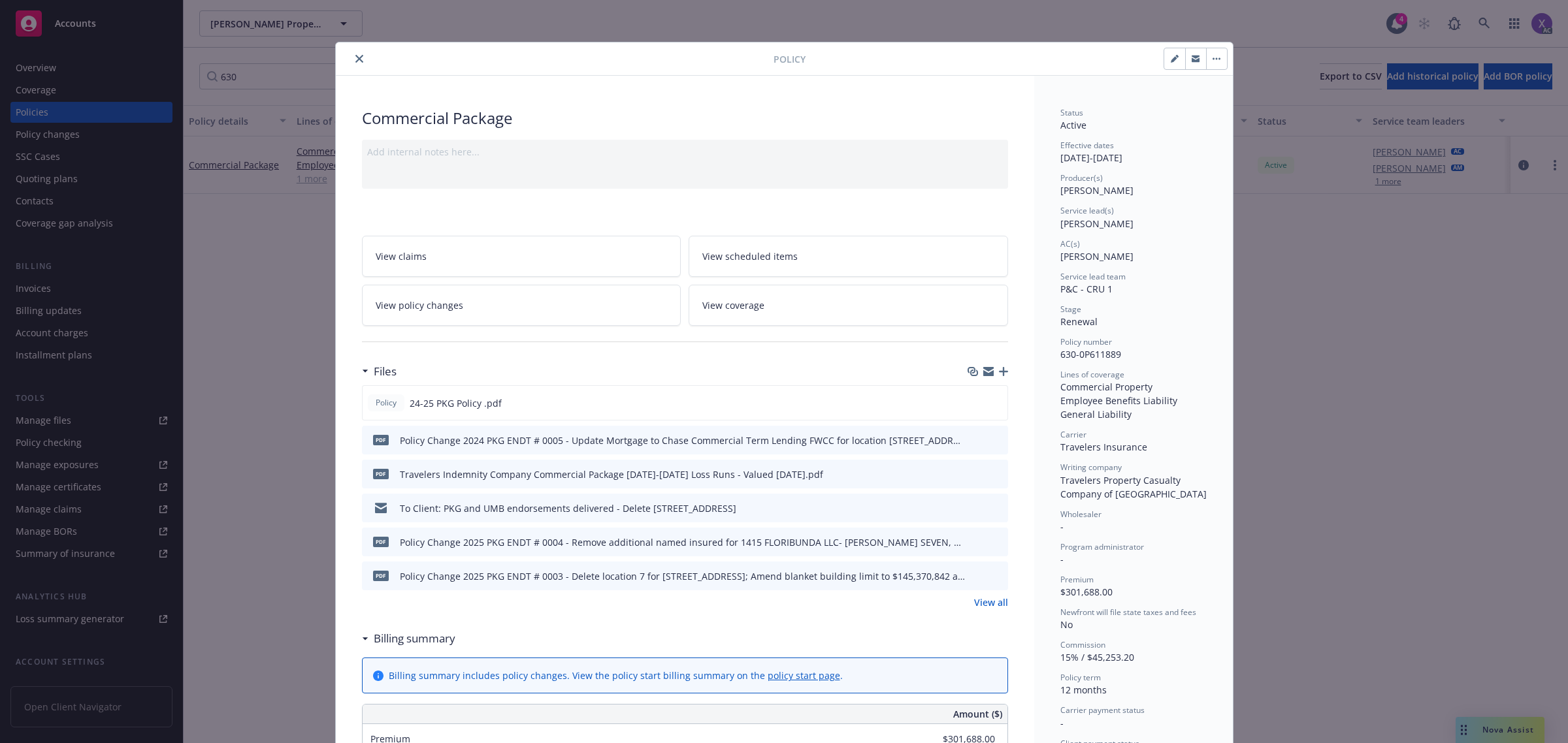
click at [356, 58] on icon "close" at bounding box center [359, 59] width 8 height 8
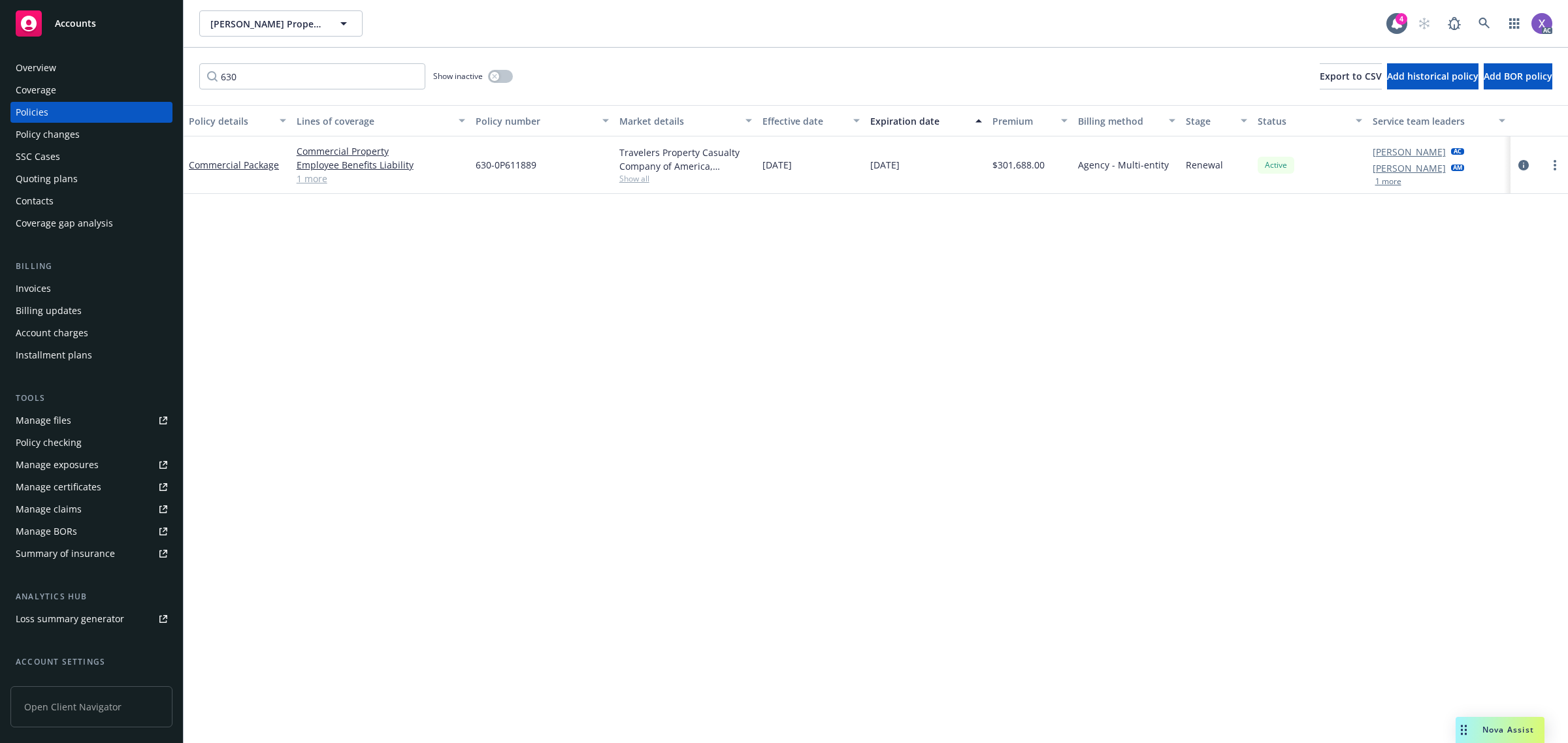
click at [40, 290] on div "Invoices" at bounding box center [33, 288] width 35 height 21
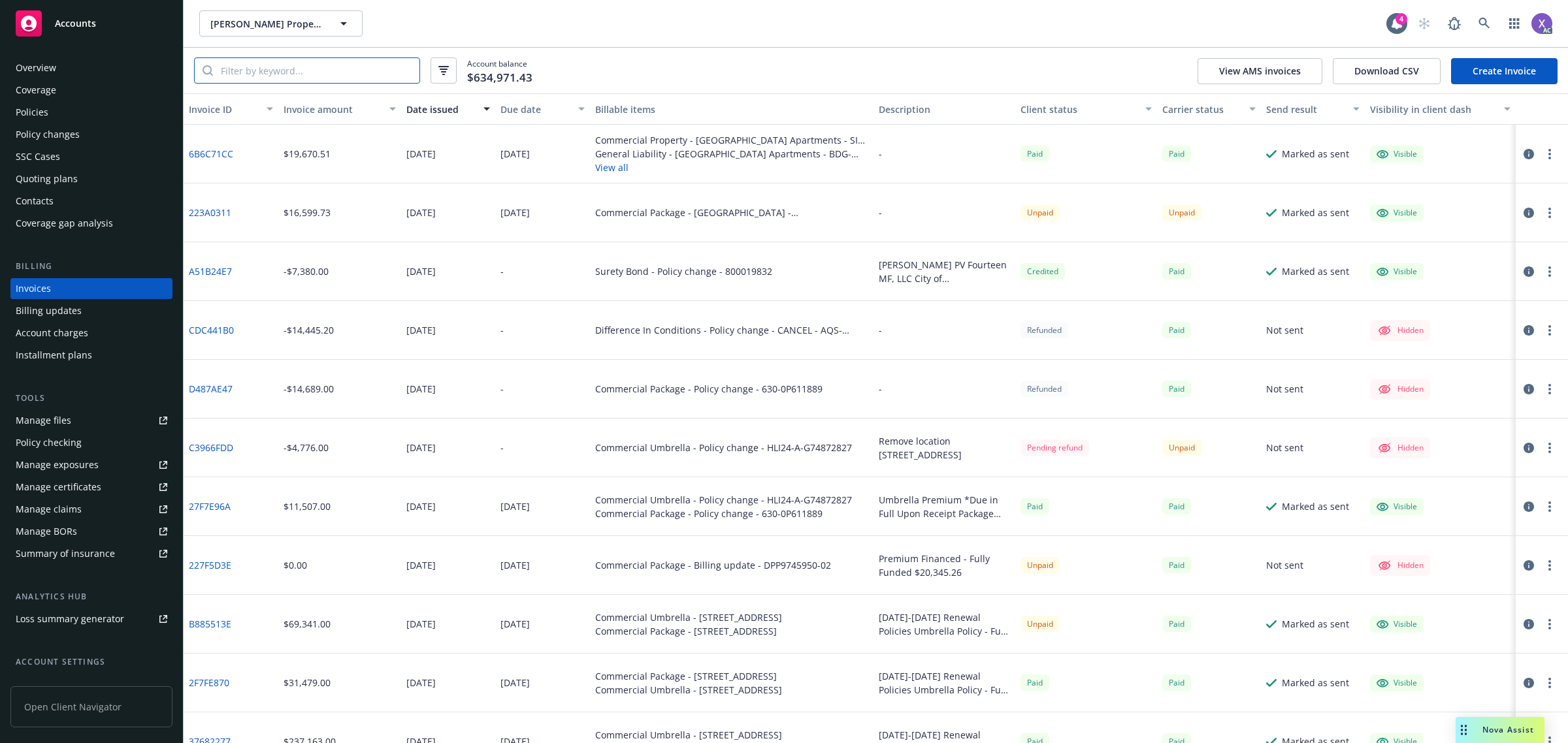
click at [296, 69] on input "search" at bounding box center [315, 70] width 207 height 24
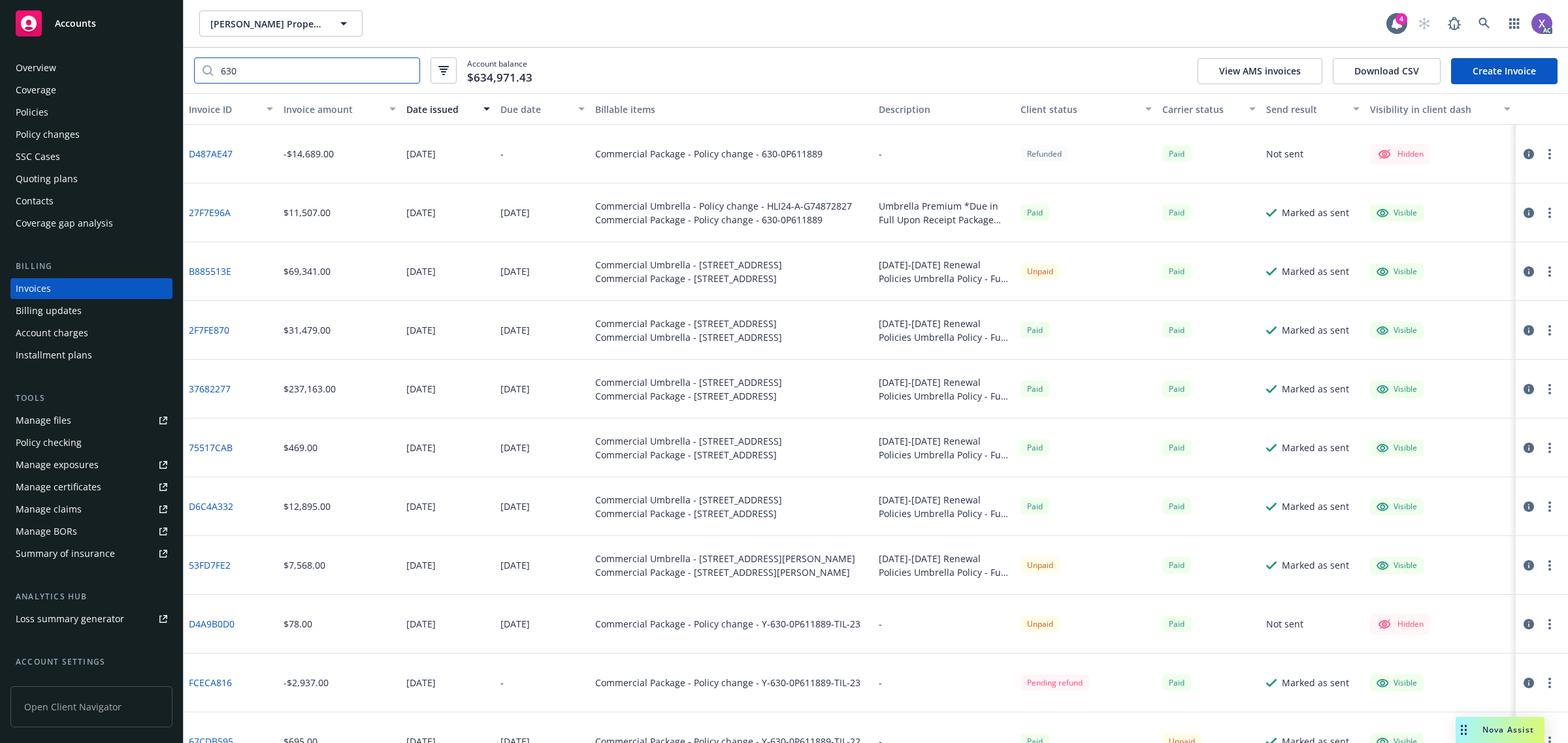
type input "630"
